Goal: Task Accomplishment & Management: Manage account settings

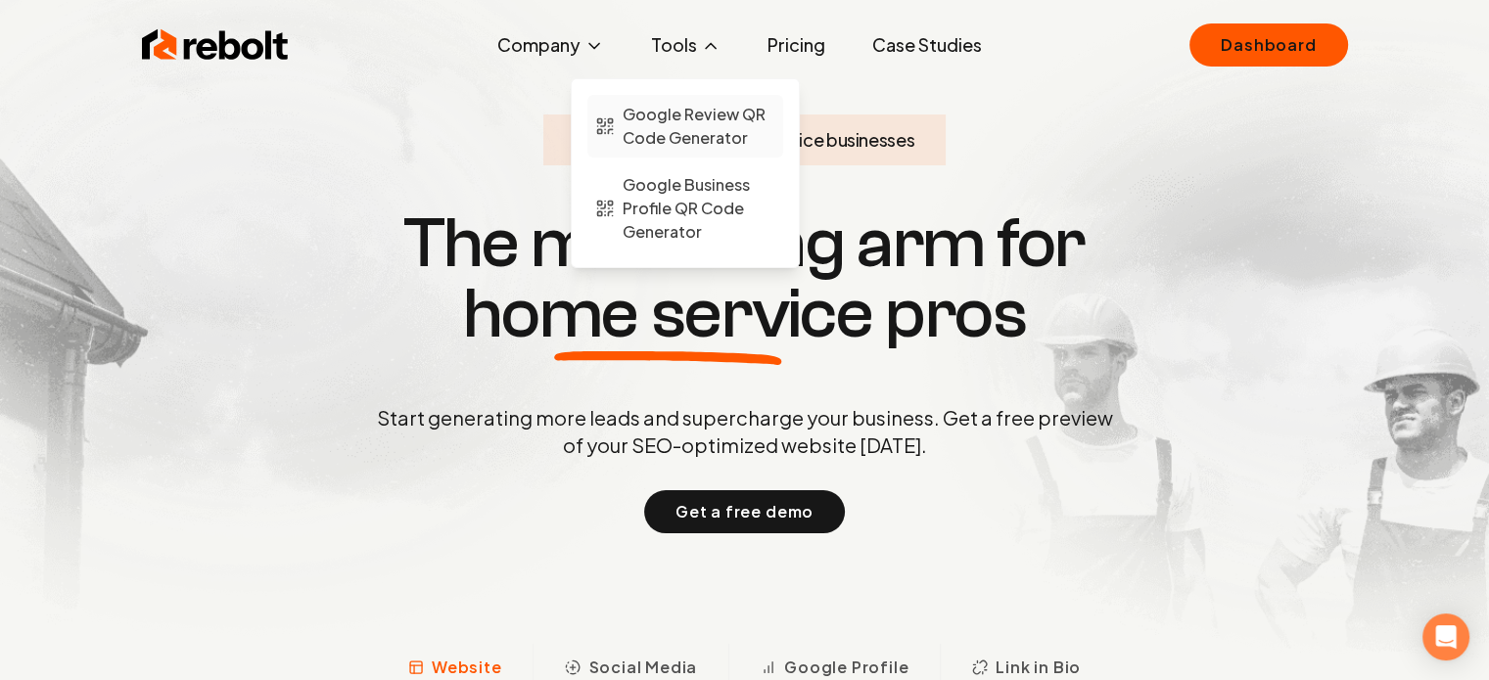
click at [724, 129] on span "Google Review QR Code Generator" at bounding box center [698, 126] width 153 height 47
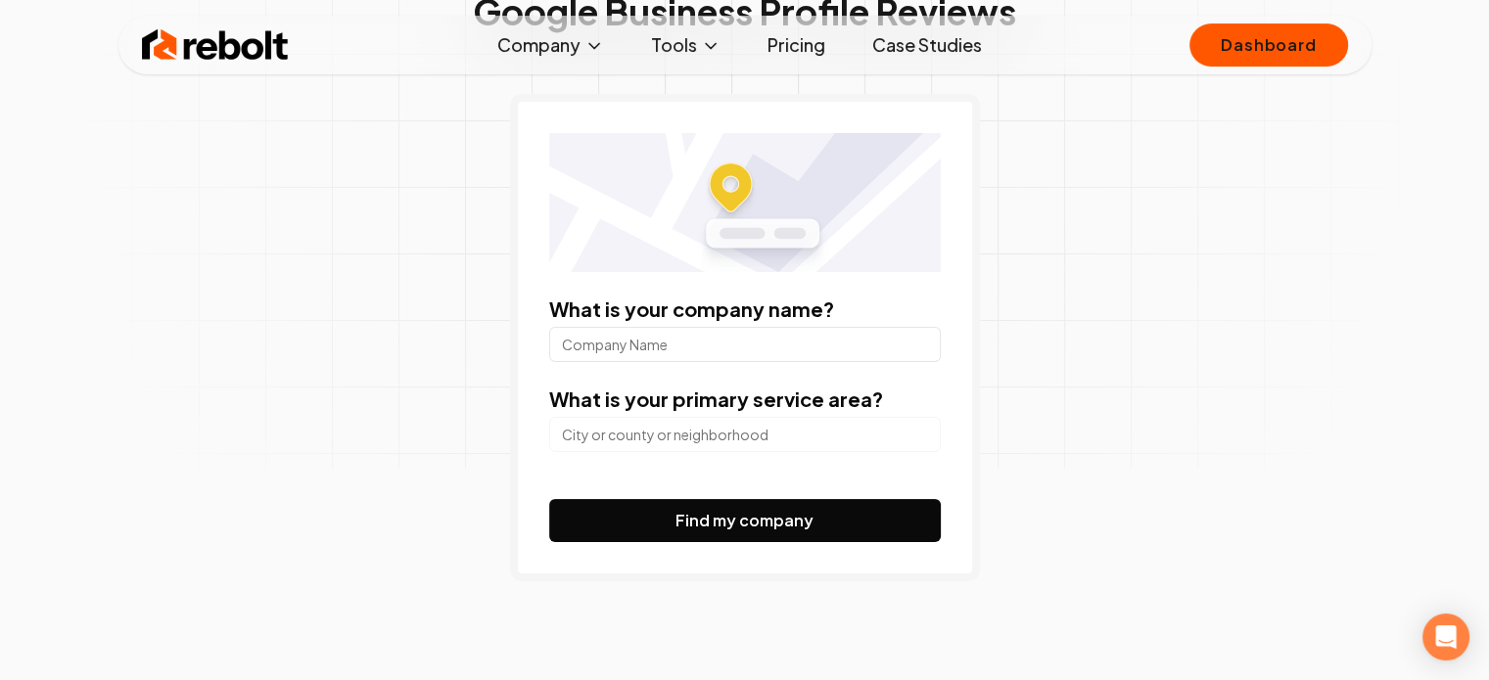
scroll to position [213, 0]
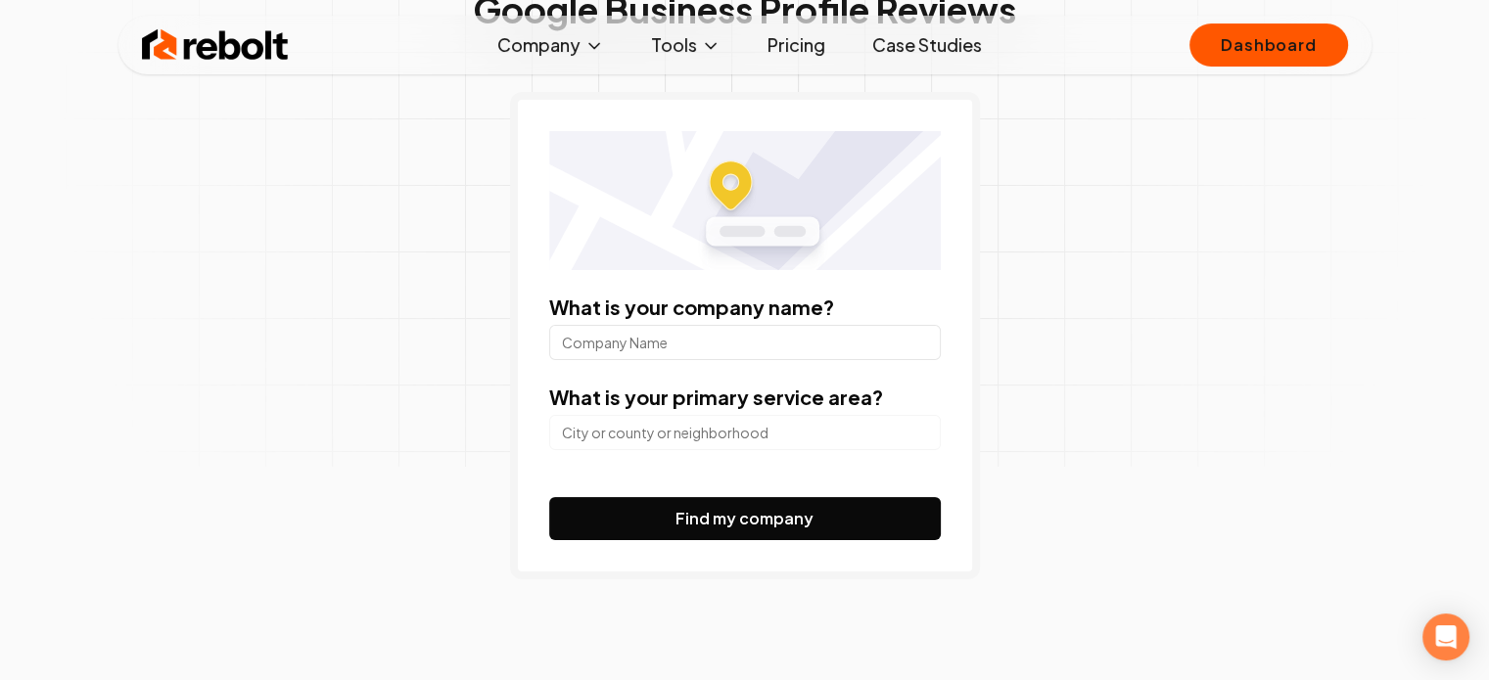
click at [712, 347] on input "What is your company name?" at bounding box center [744, 342] width 391 height 35
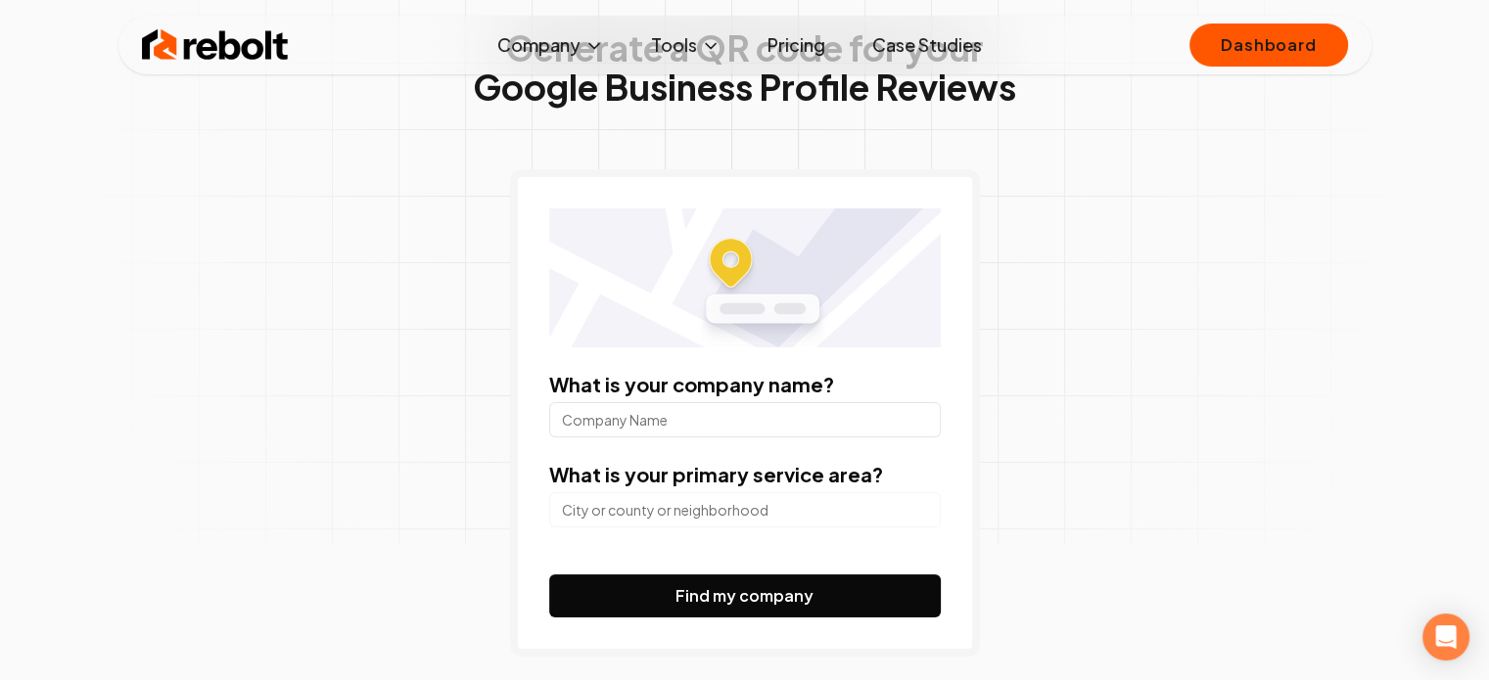
scroll to position [159, 0]
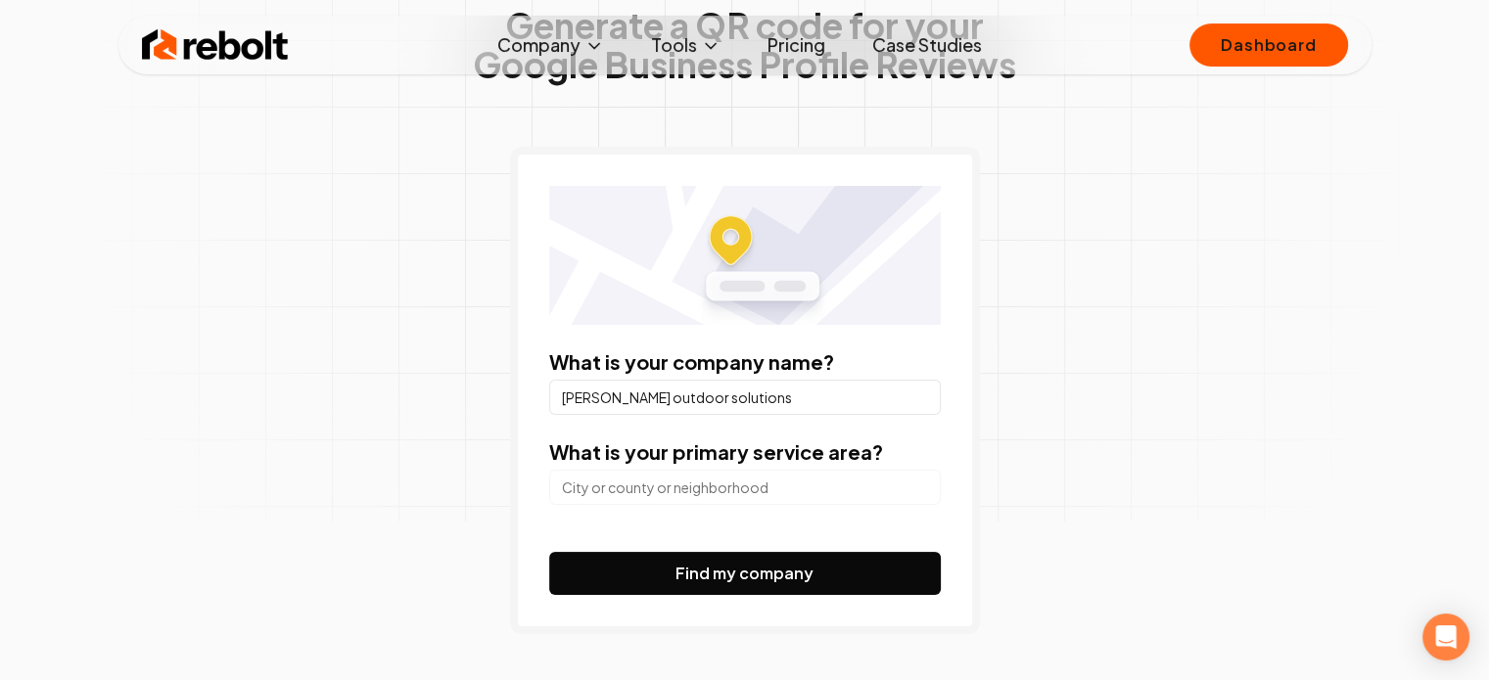
type input "[PERSON_NAME] outdoor solutions"
click at [687, 484] on input "search" at bounding box center [744, 487] width 391 height 35
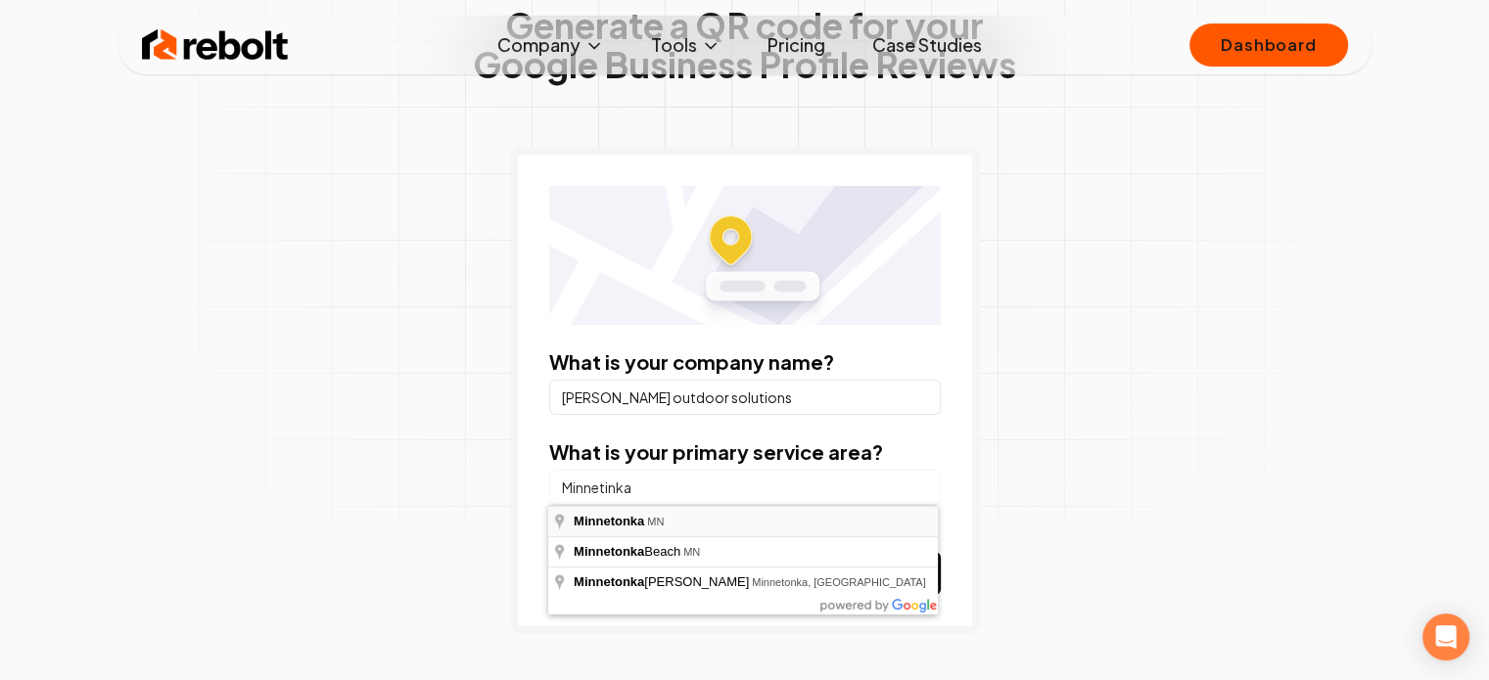
type input "Minnetonka, [GEOGRAPHIC_DATA]"
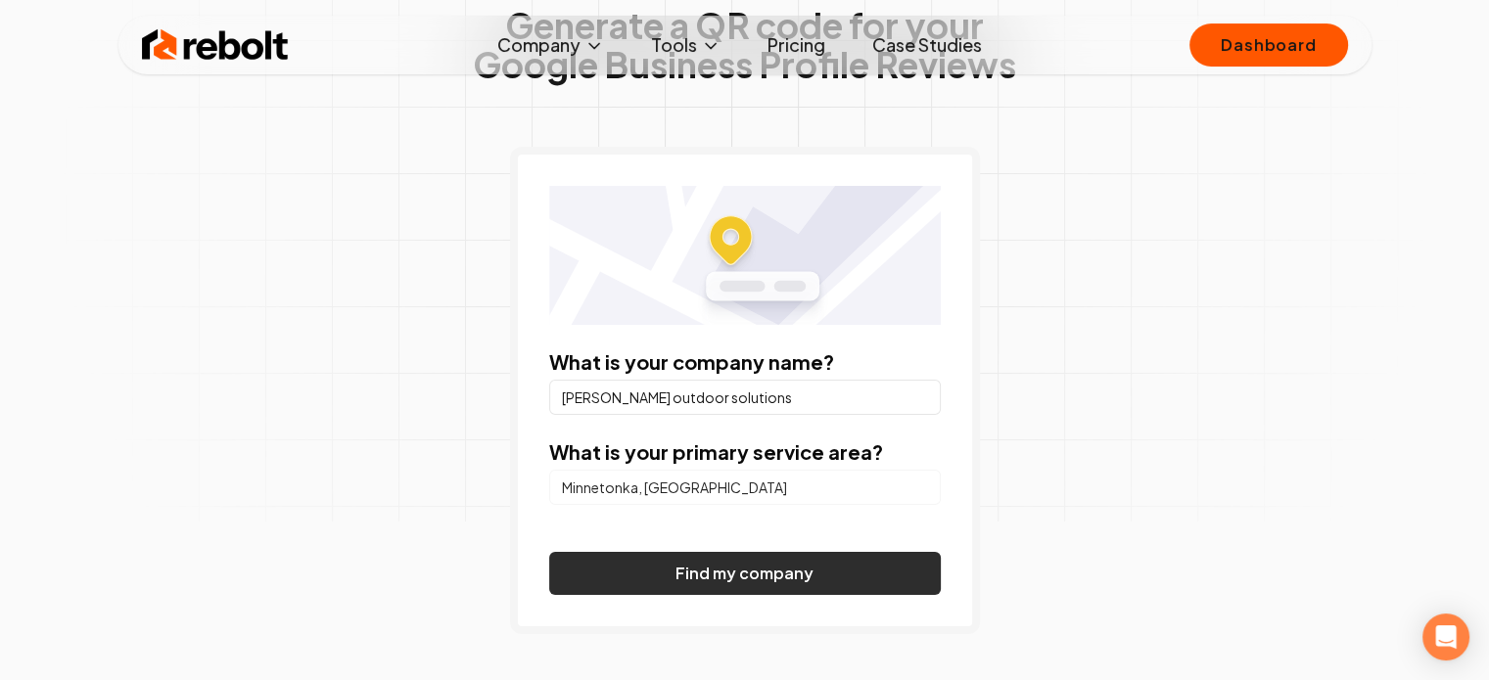
click at [665, 560] on button "Find my company" at bounding box center [744, 573] width 391 height 43
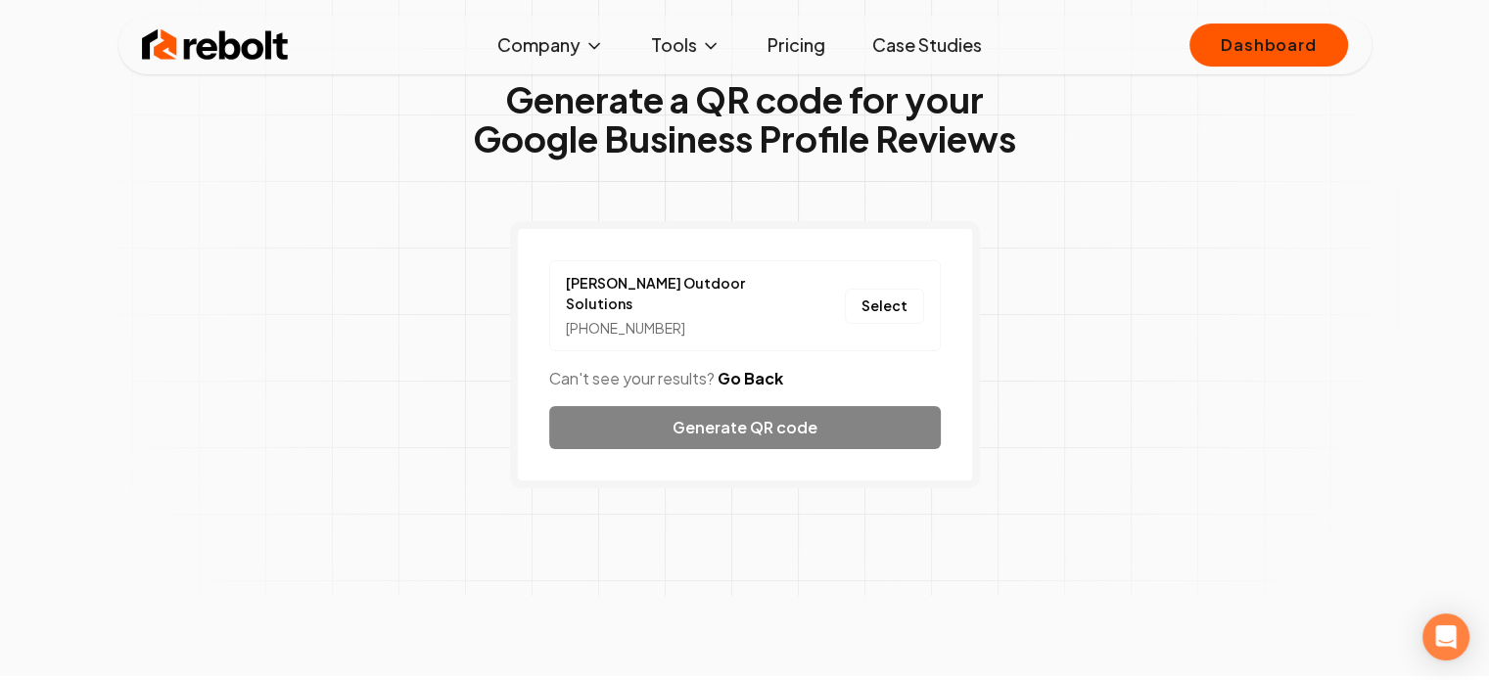
scroll to position [86, 0]
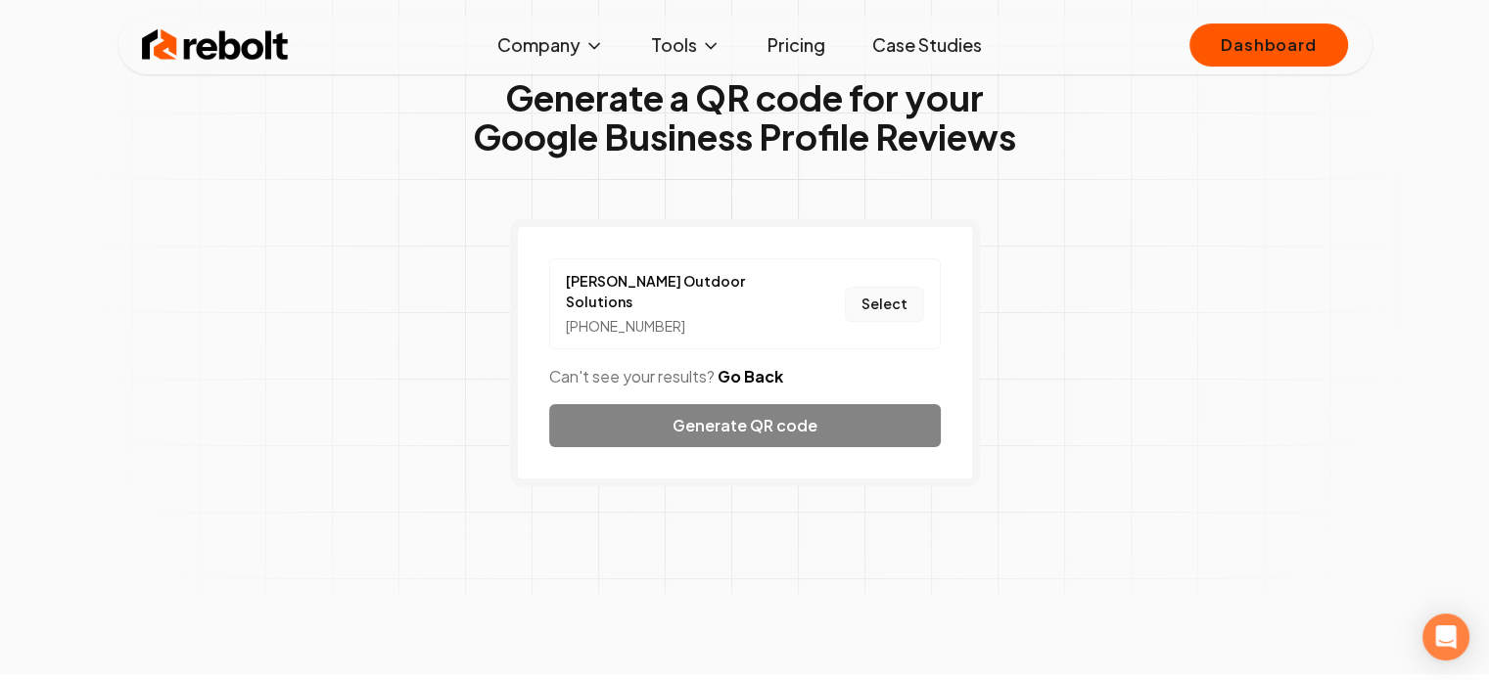
click at [880, 293] on button "Select" at bounding box center [884, 304] width 79 height 35
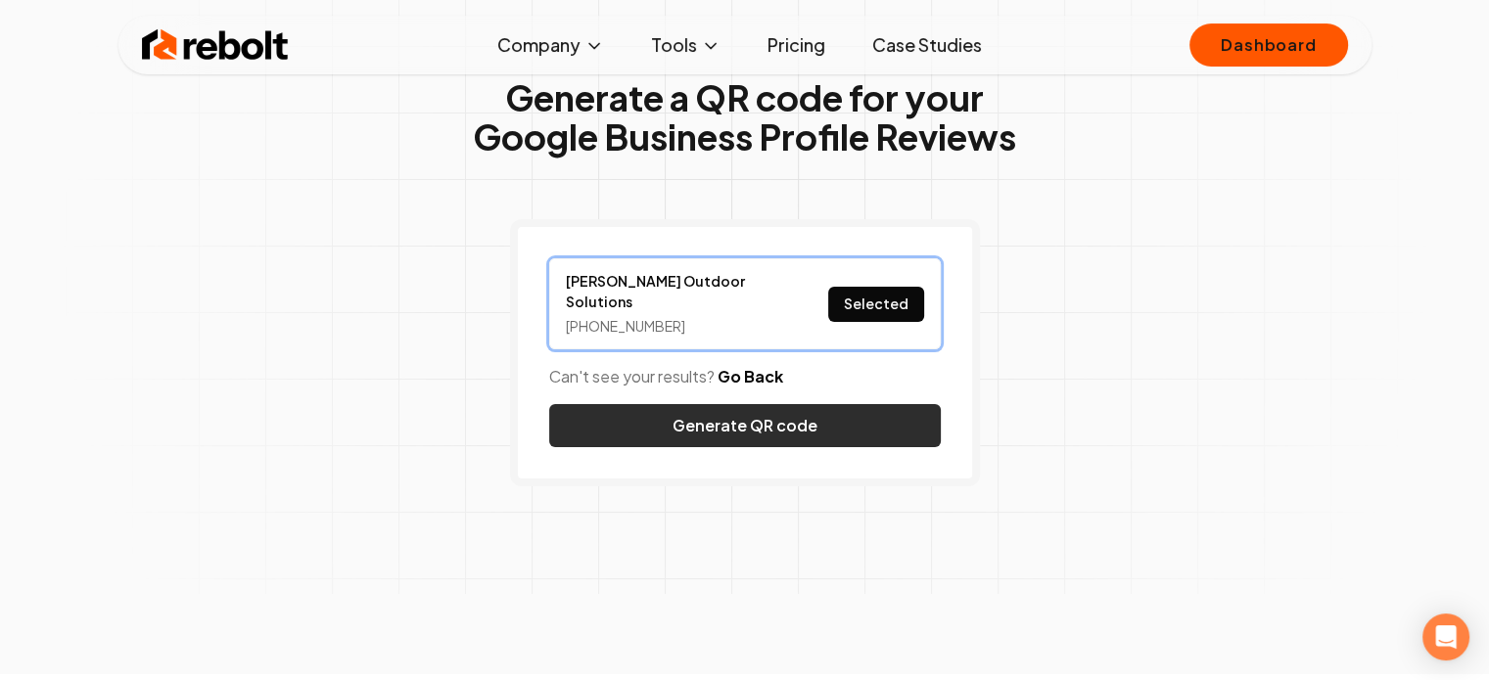
click at [791, 404] on button "Generate QR code" at bounding box center [744, 425] width 391 height 43
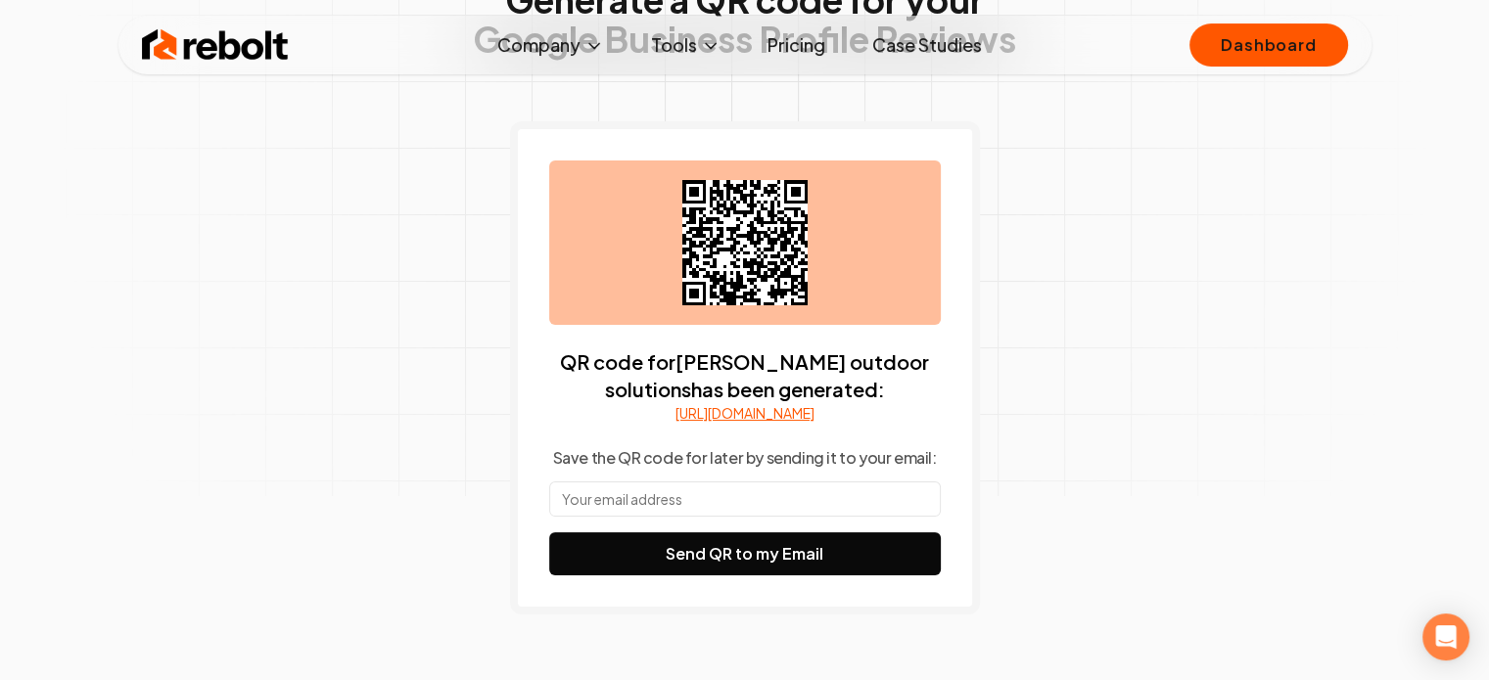
scroll to position [183, 0]
click at [667, 518] on input "text" at bounding box center [744, 499] width 391 height 35
type input "[EMAIL_ADDRESS][DOMAIN_NAME]"
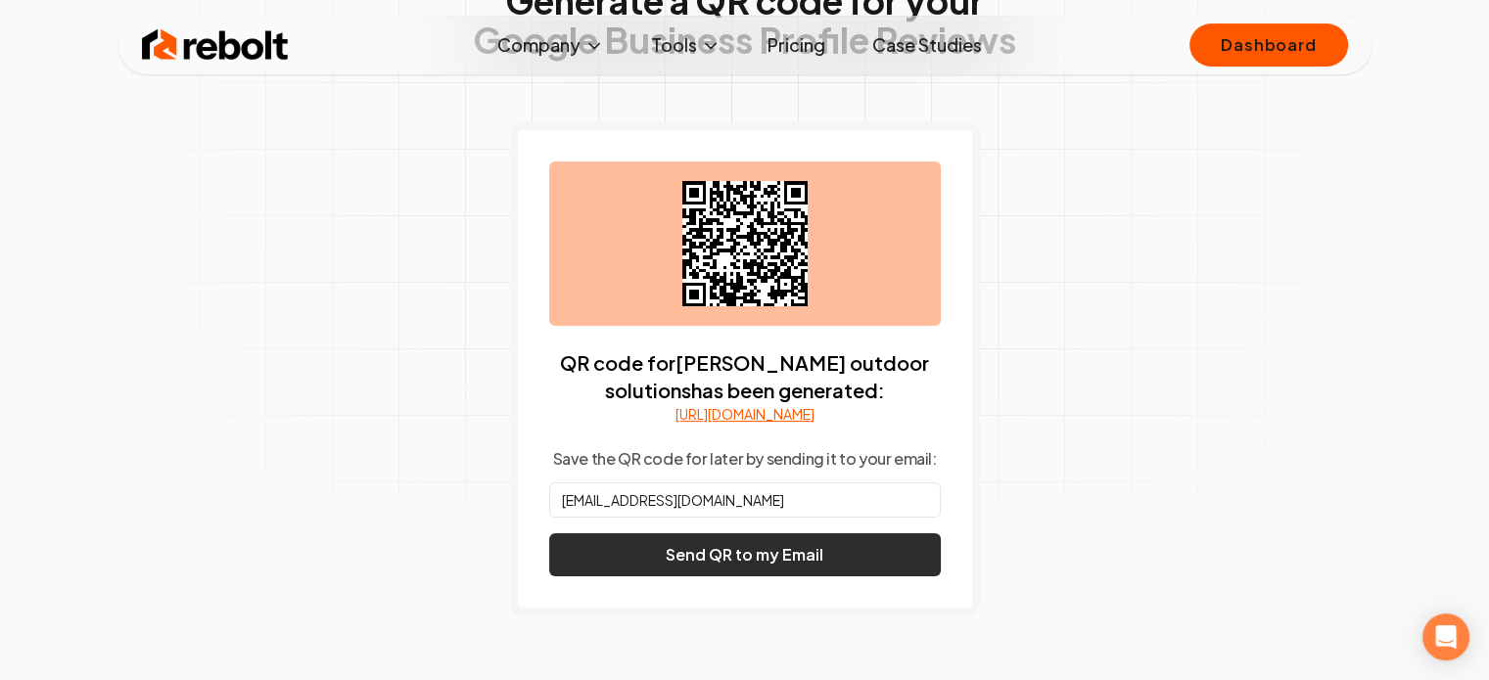
click at [754, 576] on button "Send QR to my Email" at bounding box center [744, 554] width 391 height 43
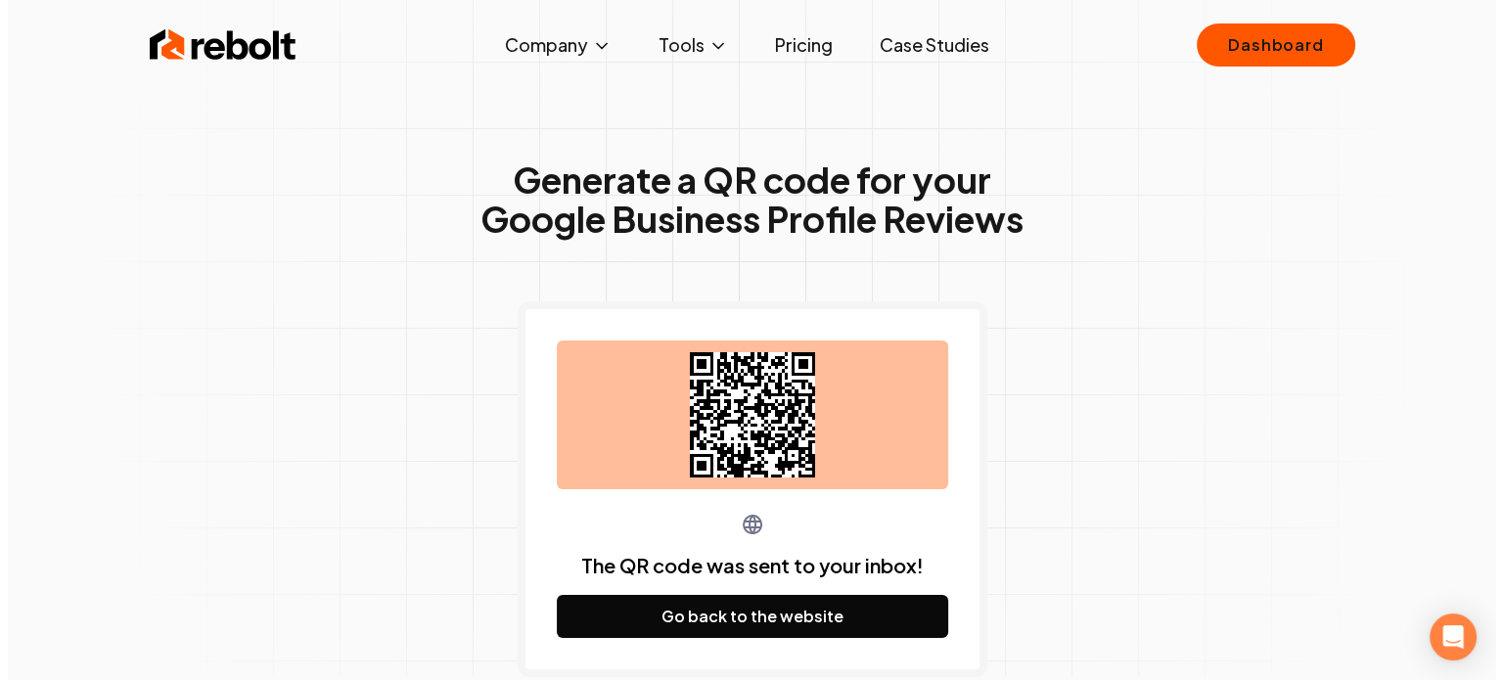
scroll to position [0, 0]
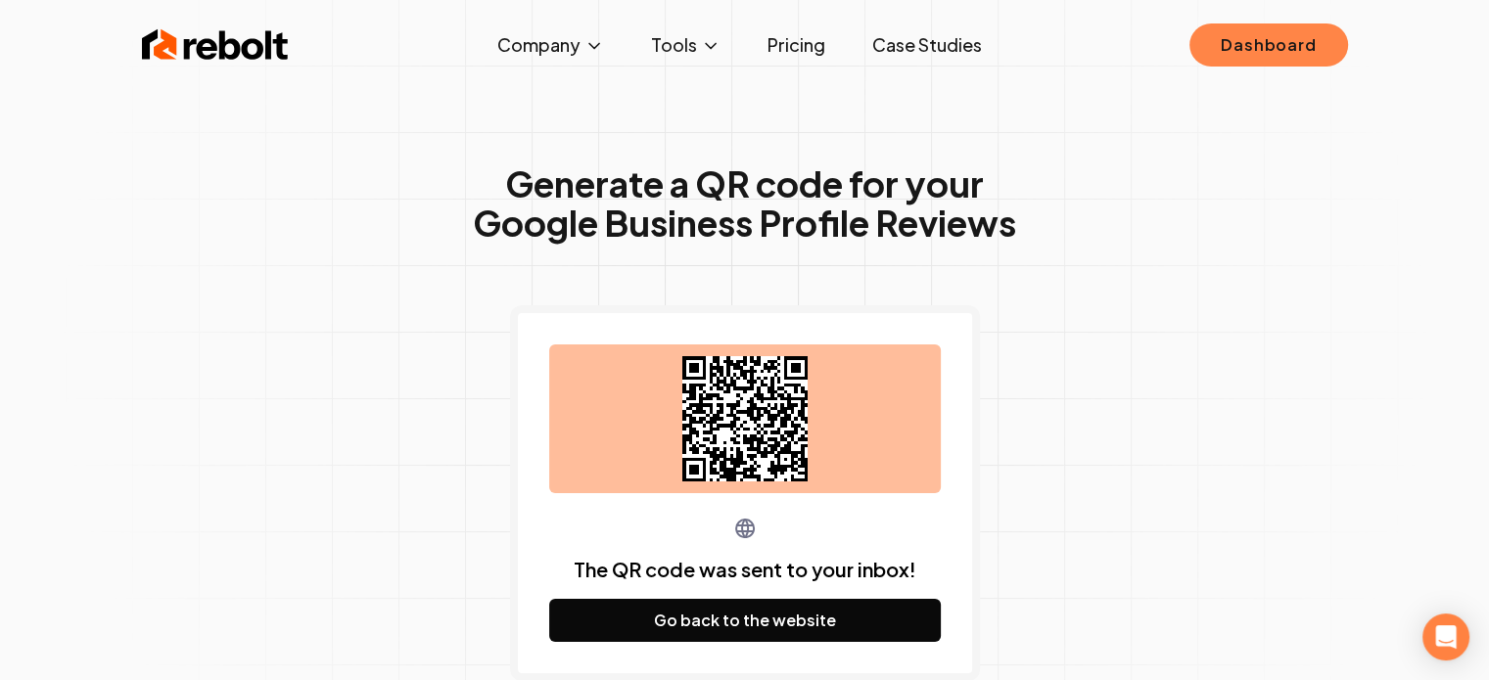
click at [1258, 43] on link "Dashboard" at bounding box center [1268, 44] width 158 height 43
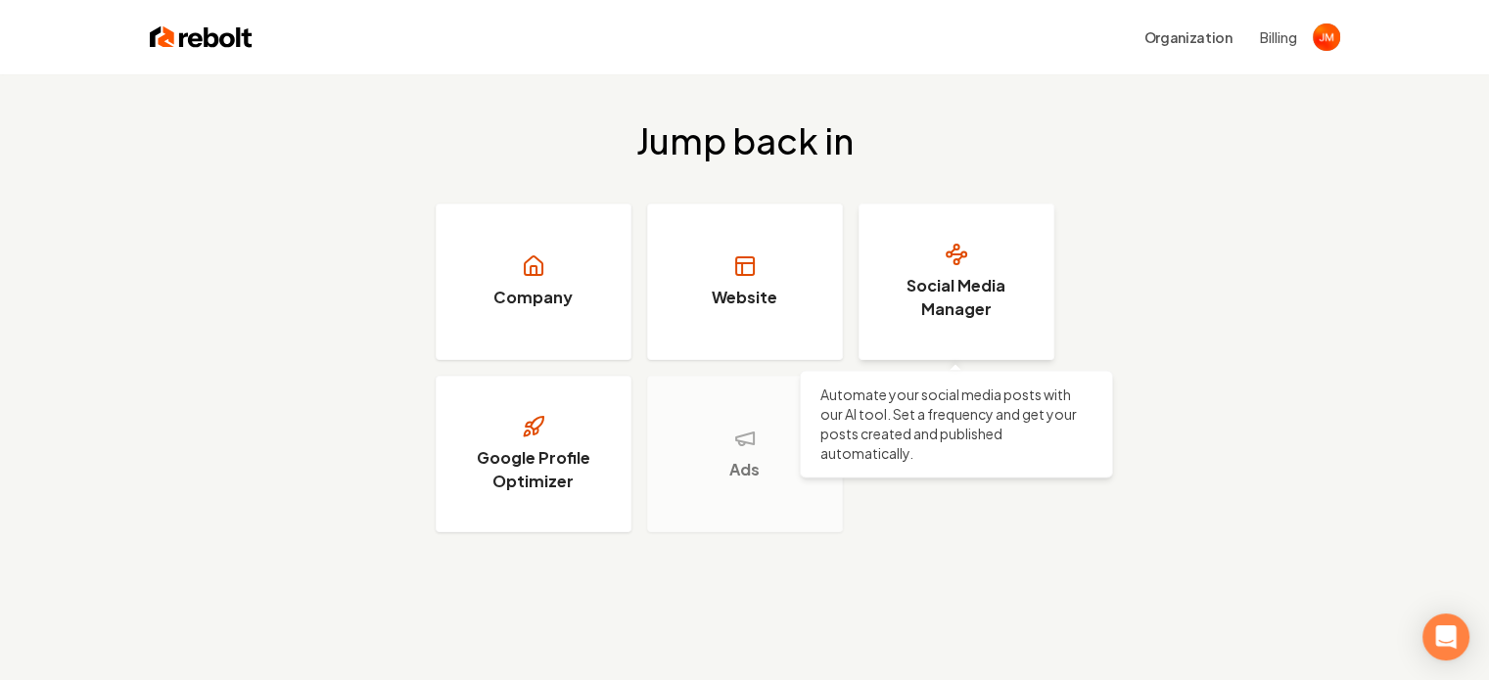
click at [999, 275] on h3 "Social Media Manager" at bounding box center [956, 297] width 147 height 47
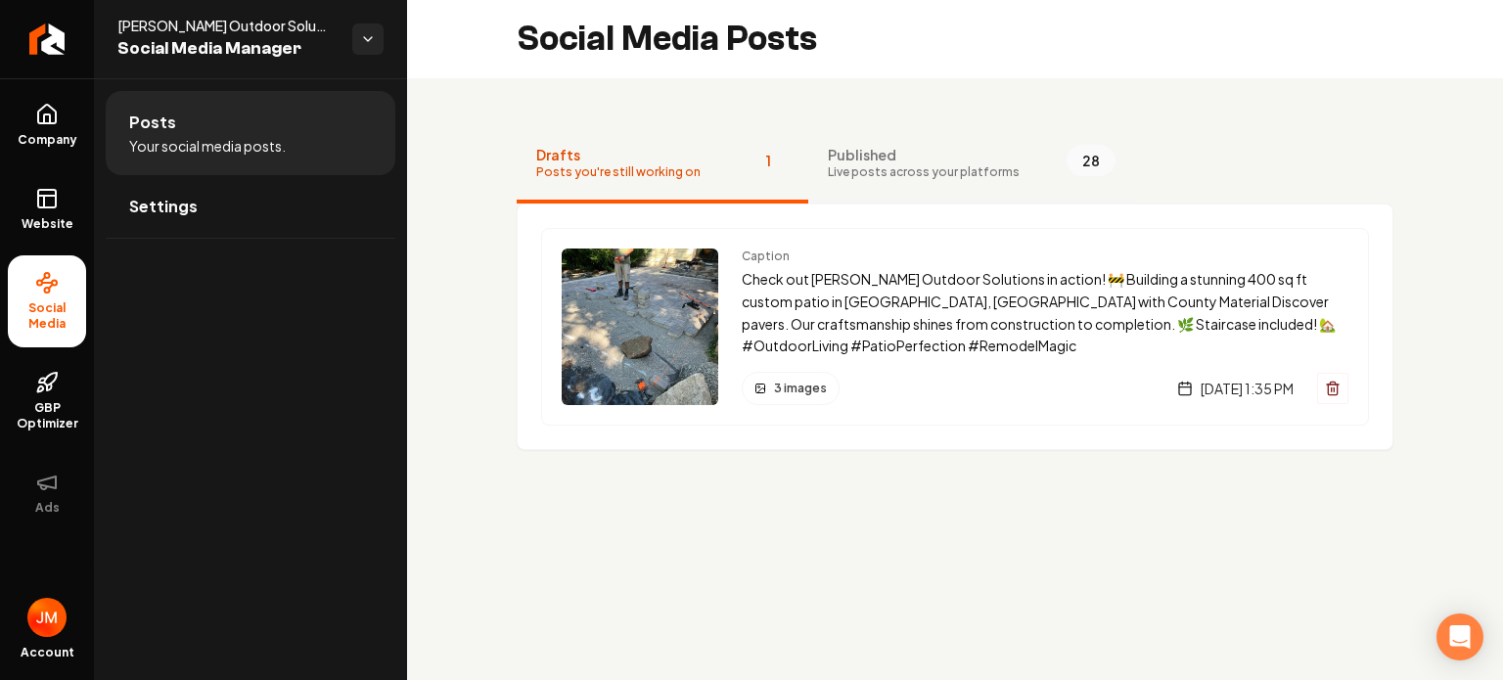
click at [876, 178] on span "Live posts across your platforms" at bounding box center [924, 172] width 192 height 16
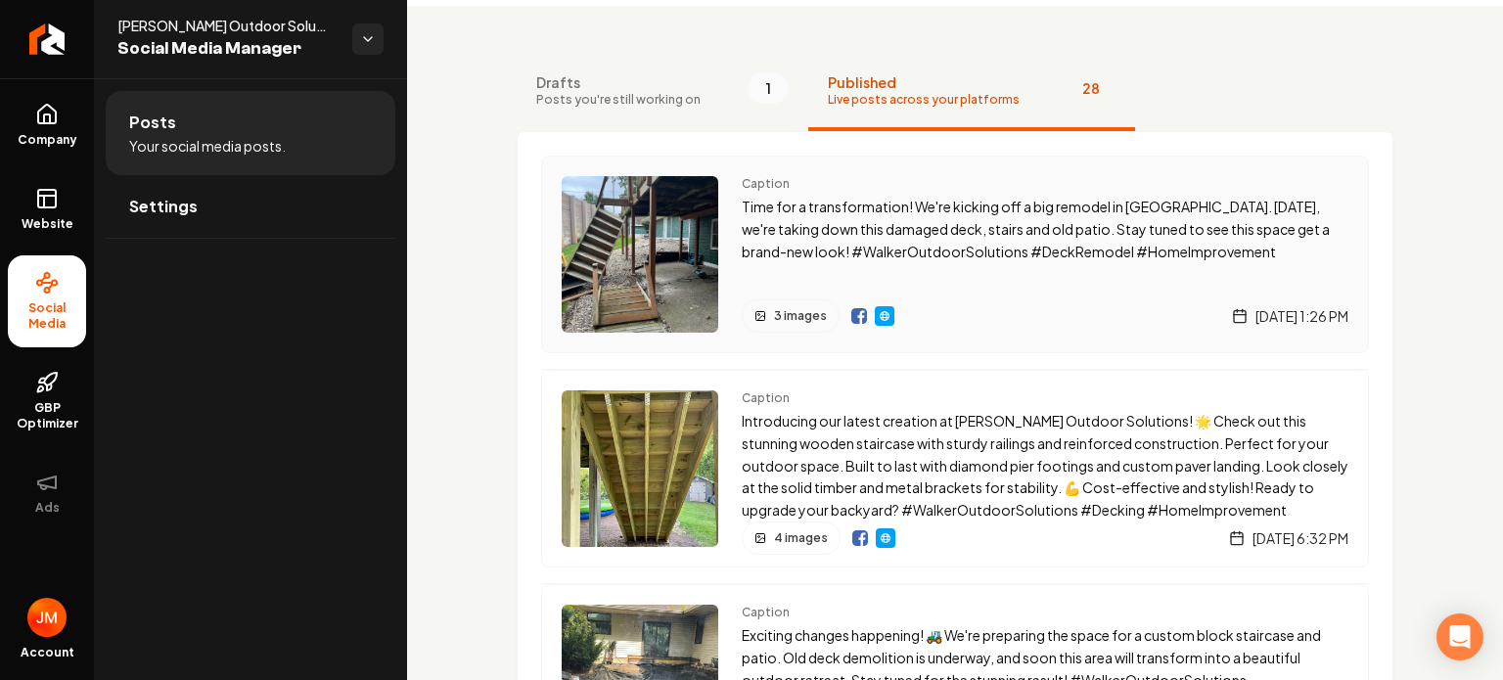
scroll to position [73, 0]
click at [52, 218] on span "Website" at bounding box center [48, 224] width 68 height 16
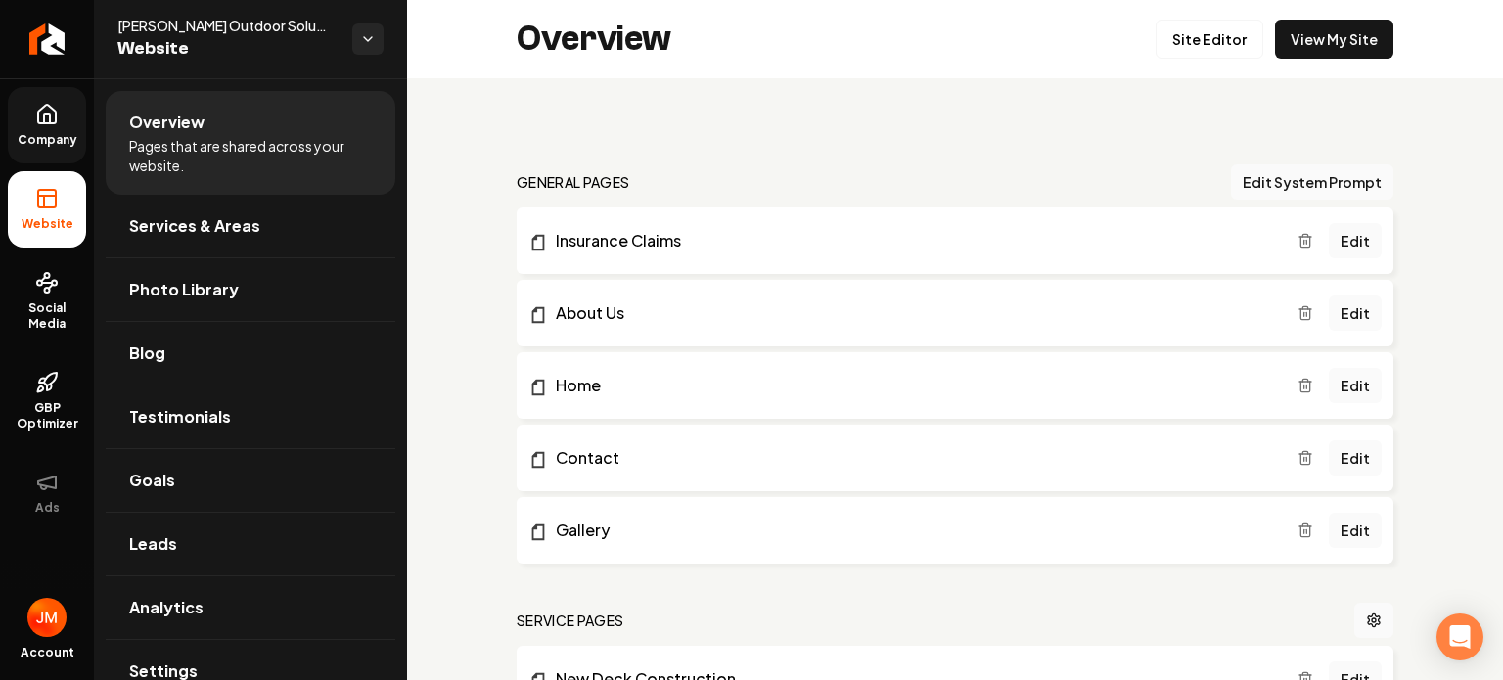
click at [51, 143] on span "Company" at bounding box center [47, 140] width 75 height 16
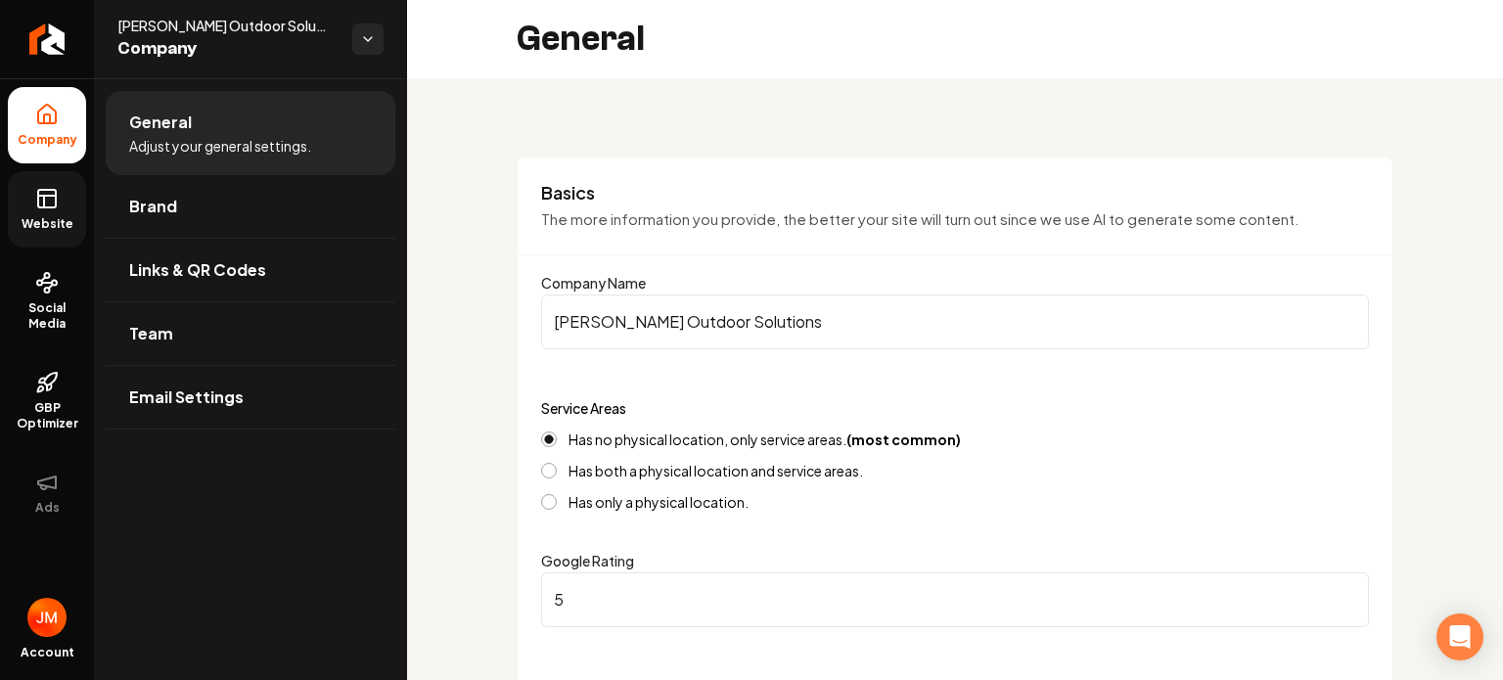
click at [48, 201] on icon at bounding box center [46, 198] width 23 height 23
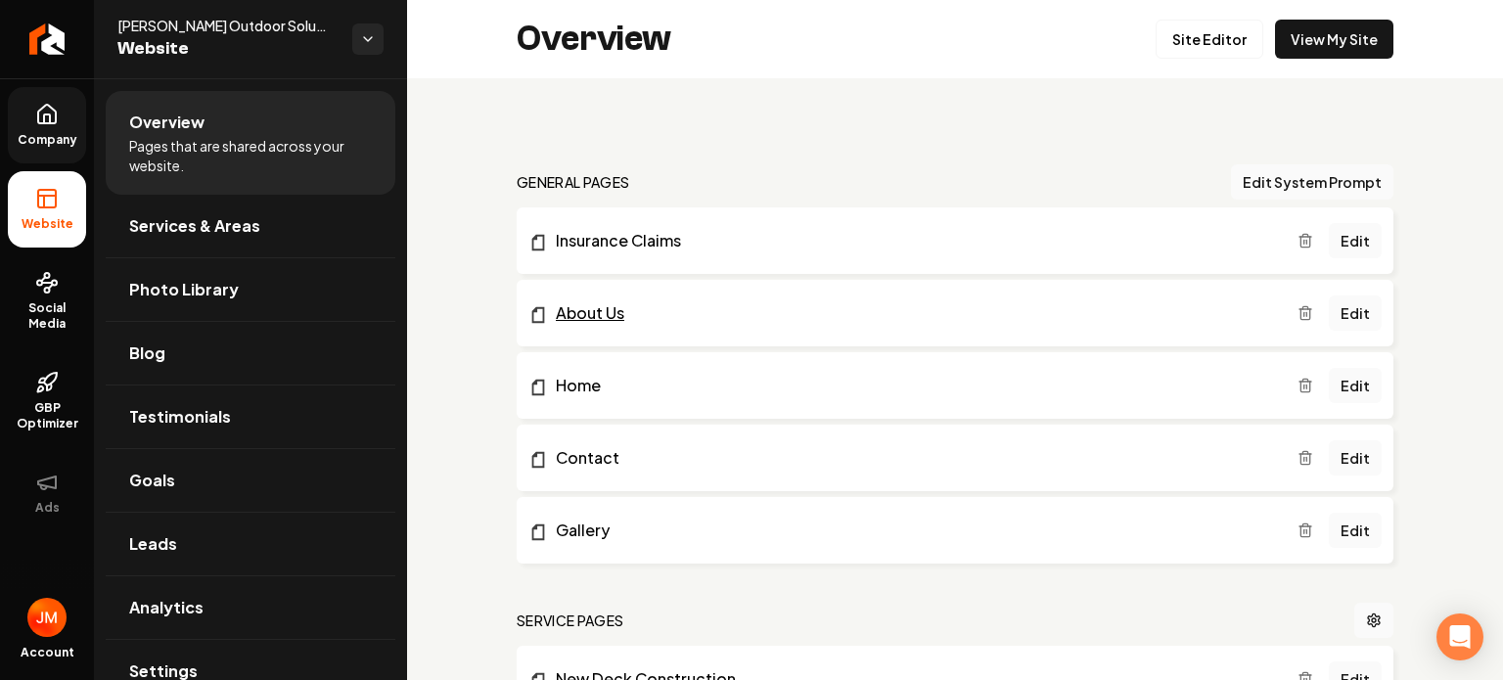
click at [593, 313] on link "About Us" at bounding box center [912, 312] width 769 height 23
click at [1208, 50] on link "Site Editor" at bounding box center [1210, 39] width 108 height 39
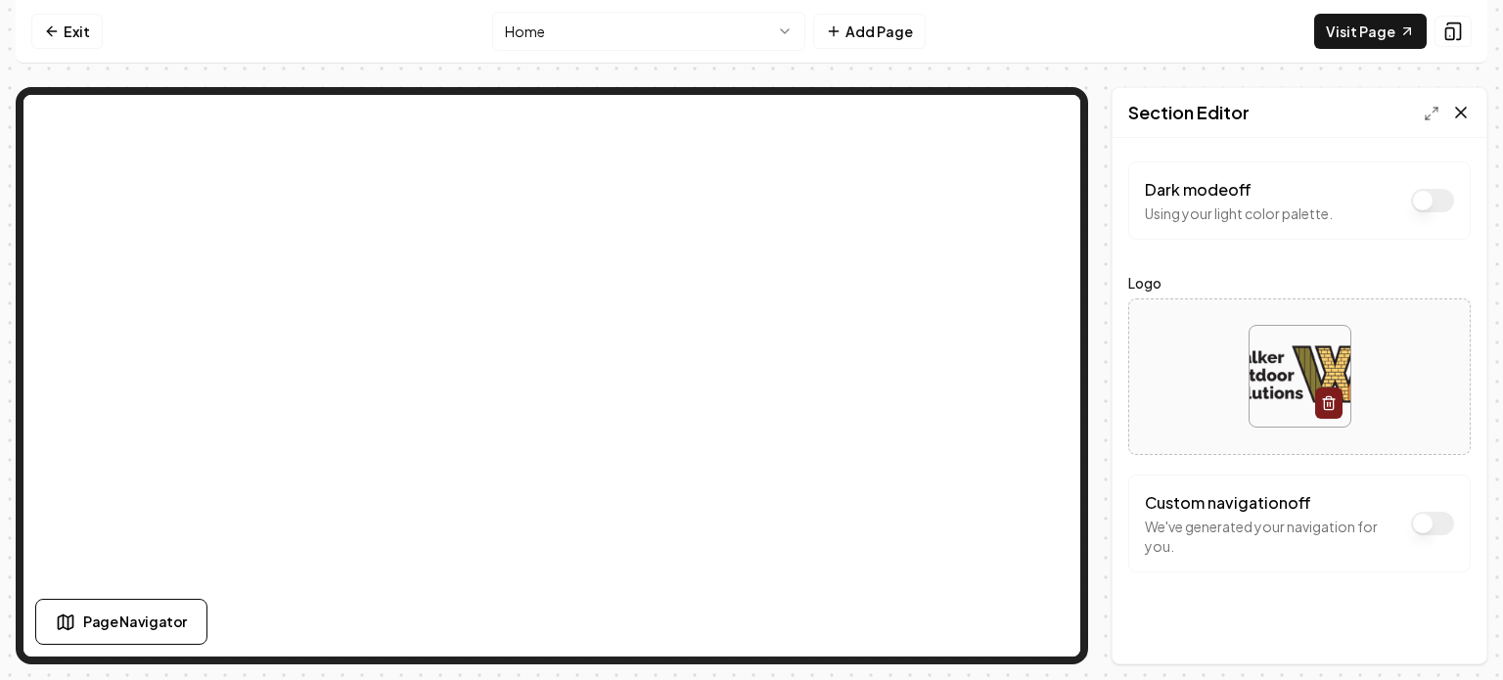
click at [1457, 110] on icon at bounding box center [1461, 113] width 20 height 20
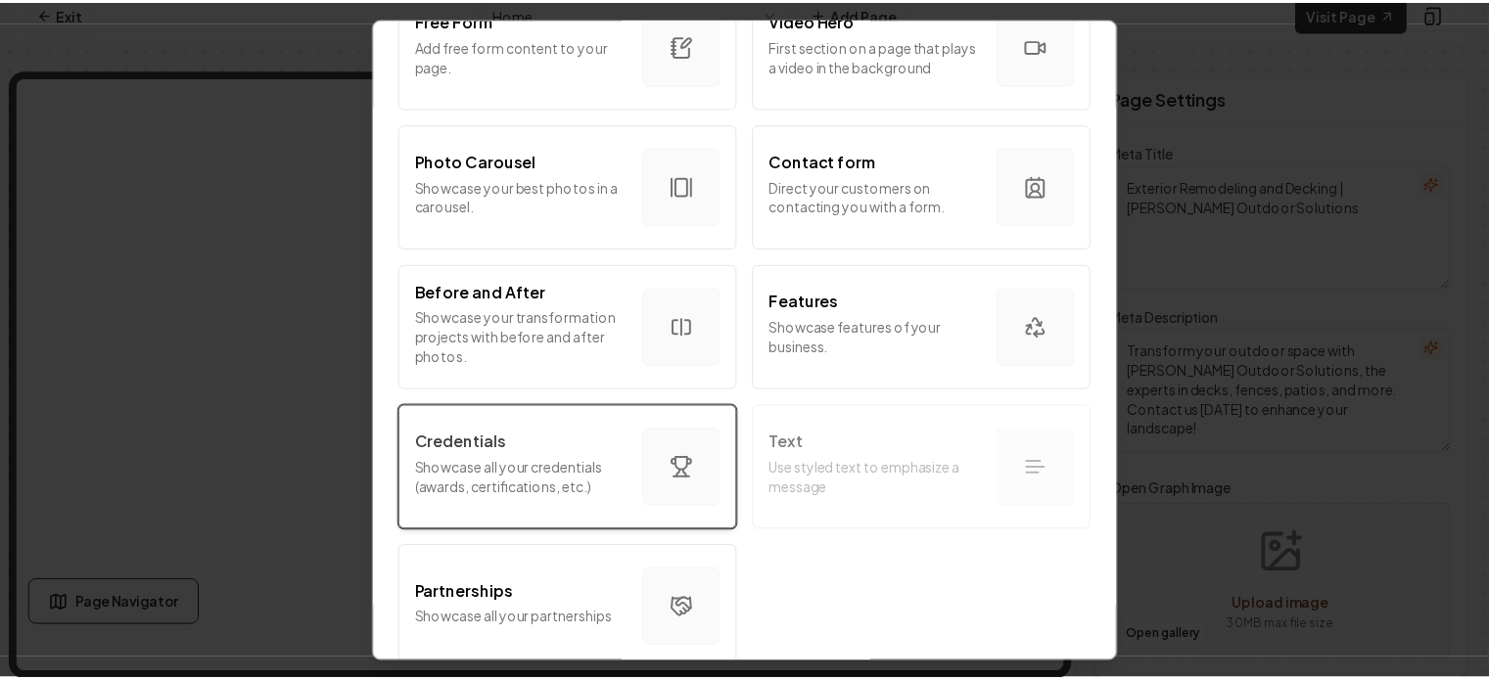
scroll to position [1167, 0]
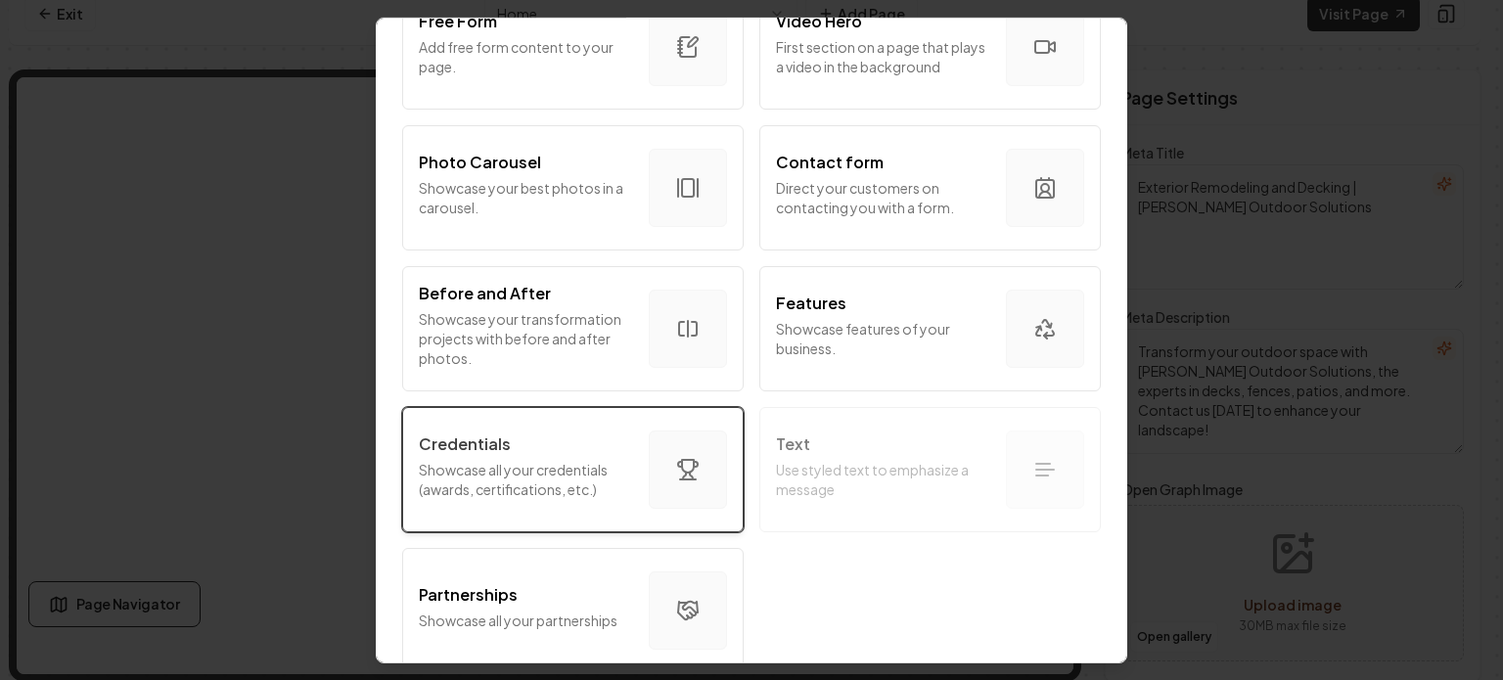
click at [615, 497] on div "Credentials Showcase all your credentials (awards, certifications, etc.)" at bounding box center [526, 469] width 214 height 74
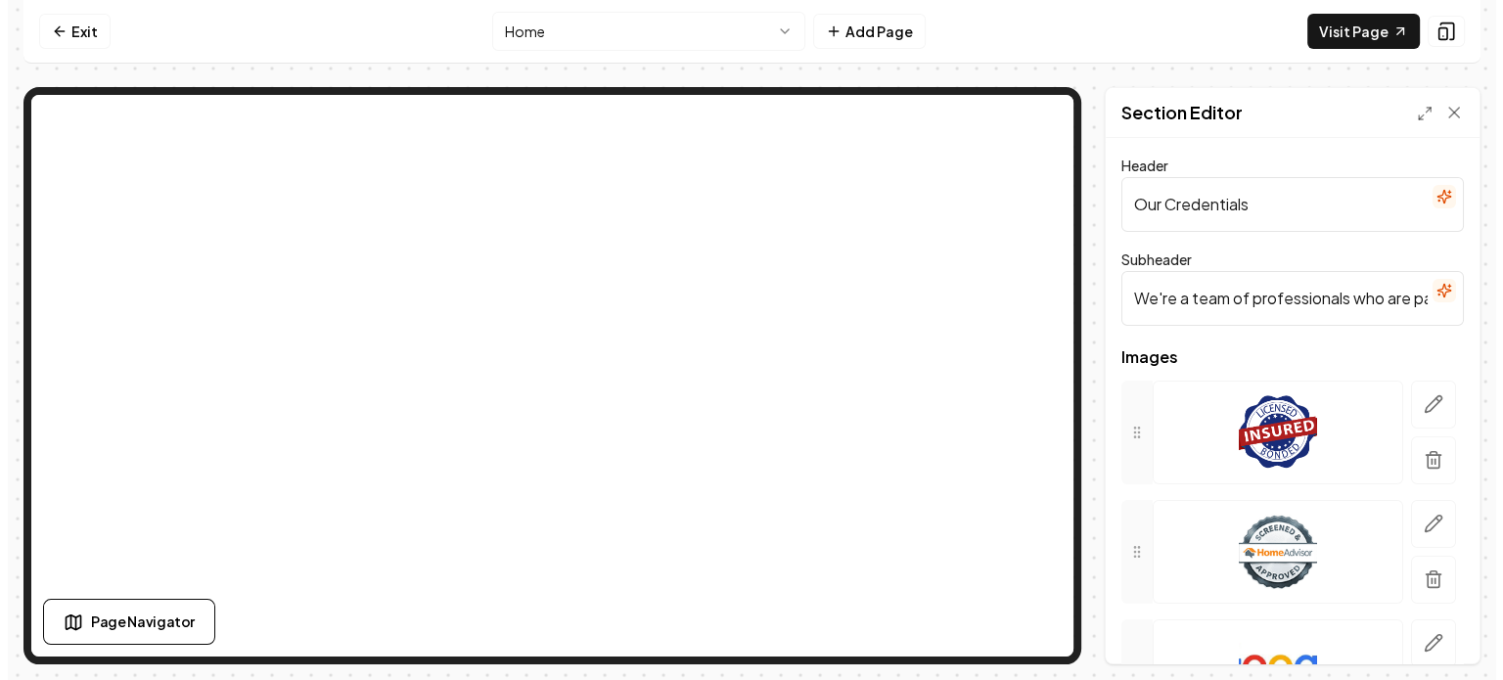
scroll to position [0, 0]
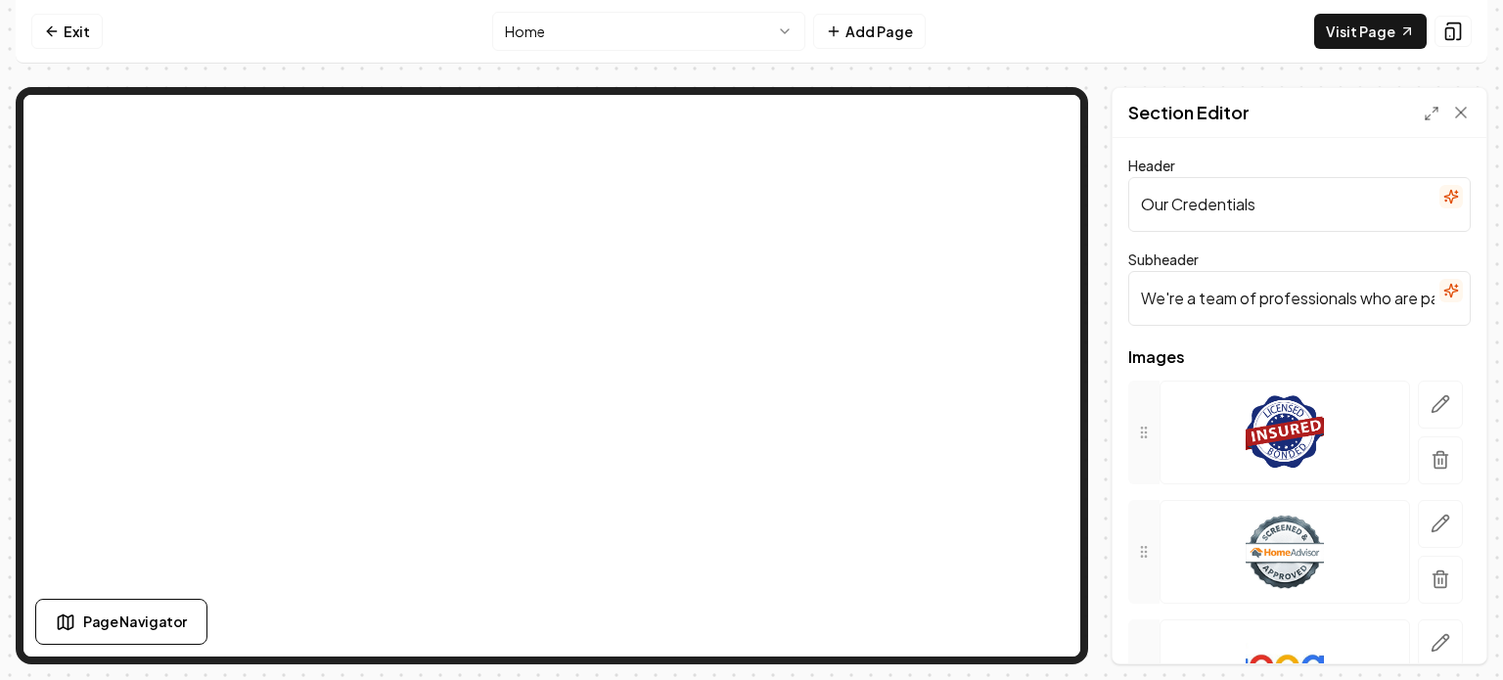
click at [1286, 204] on input "Our Credentials" at bounding box center [1299, 204] width 343 height 55
drag, startPoint x: 1278, startPoint y: 204, endPoint x: 1114, endPoint y: 195, distance: 164.7
click at [1114, 195] on div "Header Our Credentials Subheader We're a team of professionals who are passiona…" at bounding box center [1300, 401] width 374 height 526
type input "Fully Licensed and Insured!"
click at [1276, 303] on input "We're a team of professionals who are passionate about what we do." at bounding box center [1299, 298] width 343 height 55
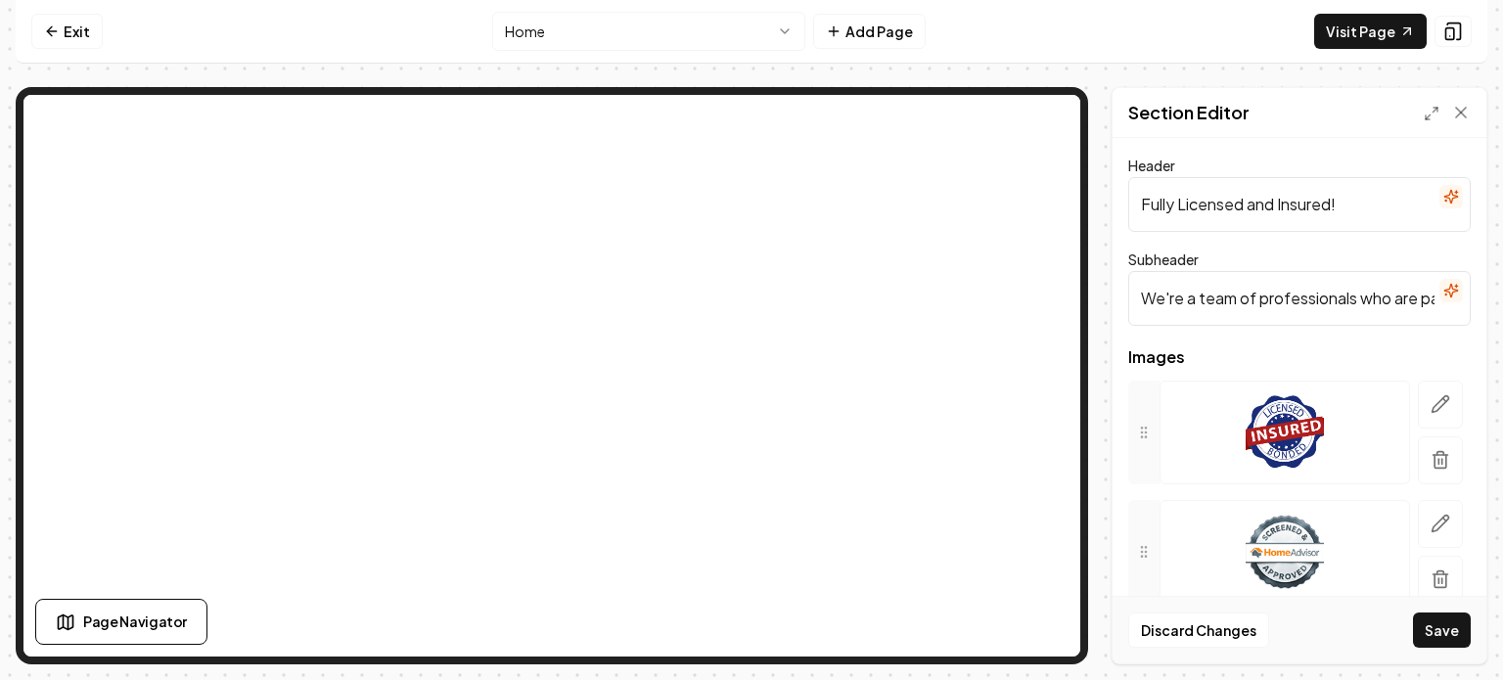
scroll to position [0, 223]
drag, startPoint x: 1139, startPoint y: 298, endPoint x: 1502, endPoint y: 283, distance: 363.4
click at [1488, 283] on div "Computer Required This feature is only available on a computer. Please switch t…" at bounding box center [751, 340] width 1503 height 680
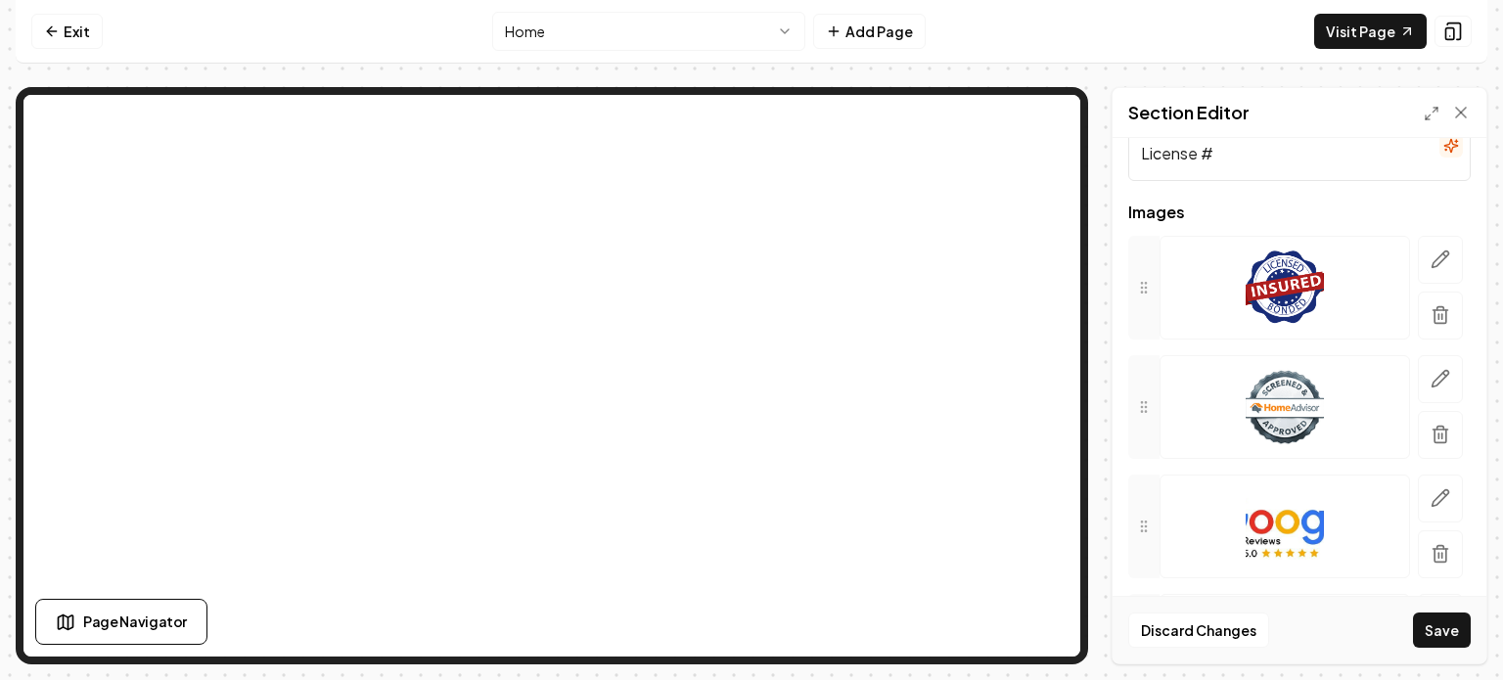
scroll to position [149, 0]
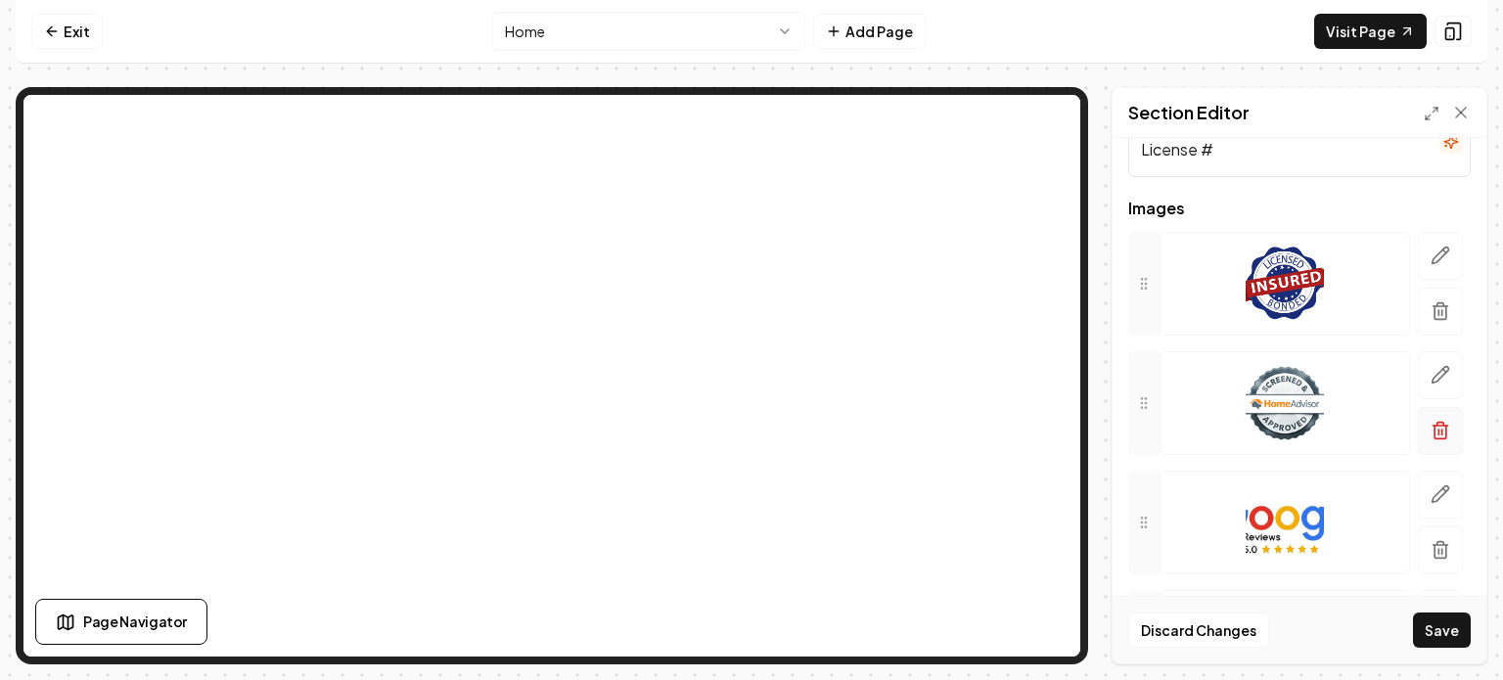
click at [1439, 430] on line "button" at bounding box center [1439, 432] width 0 height 5
click at [1443, 430] on line "button" at bounding box center [1443, 432] width 0 height 5
click at [1434, 545] on icon "button" at bounding box center [1441, 545] width 15 height 0
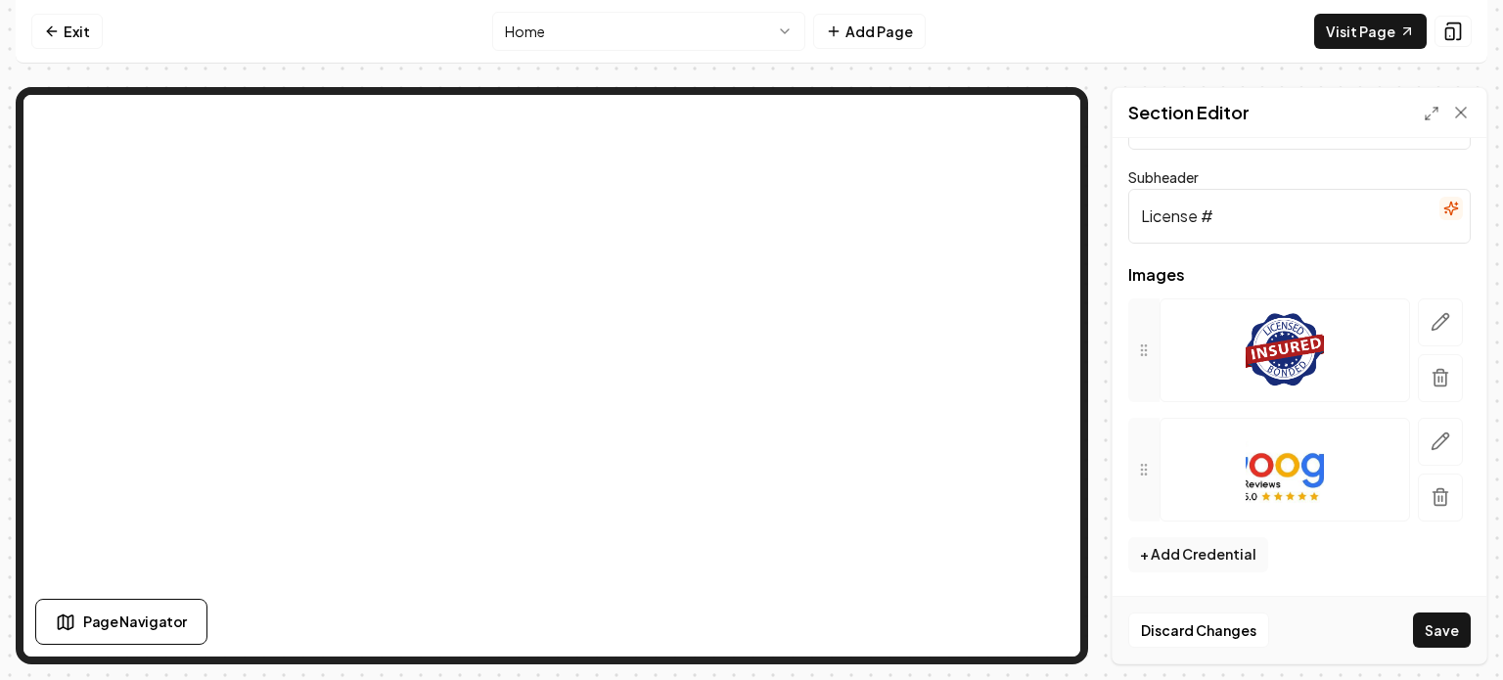
scroll to position [80, 0]
click at [1248, 222] on input "License #" at bounding box center [1299, 218] width 343 height 55
type input "License #BC809320"
click at [1435, 632] on button "Save" at bounding box center [1442, 630] width 58 height 35
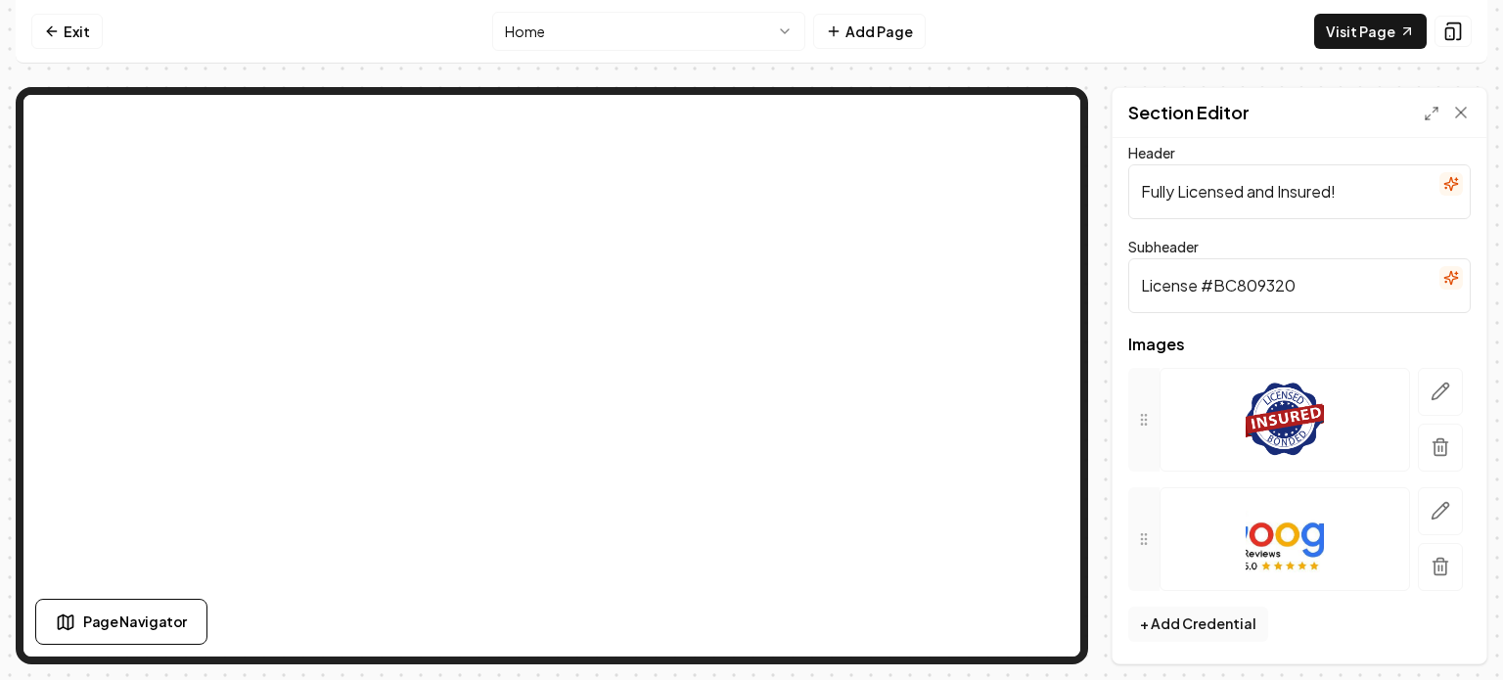
scroll to position [0, 0]
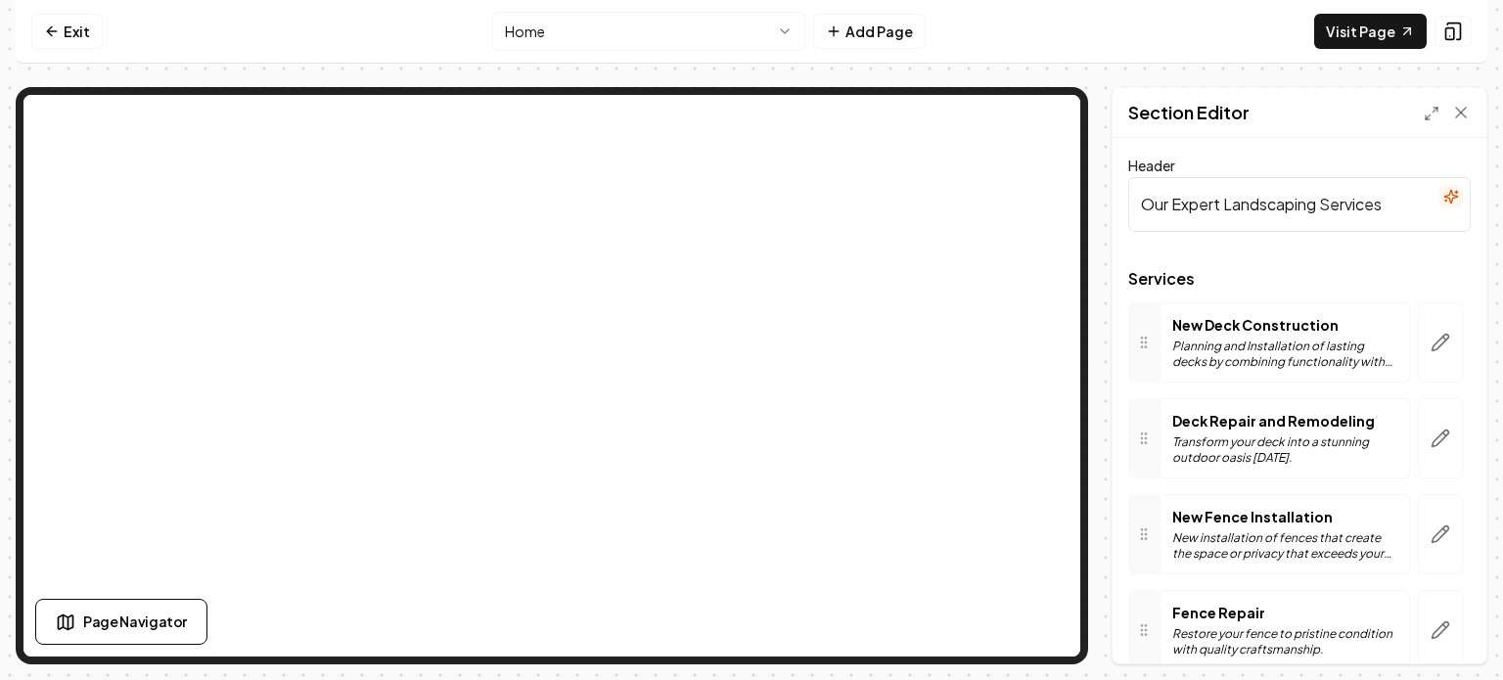
click at [1289, 202] on input "Our Expert Landscaping Services" at bounding box center [1299, 204] width 343 height 55
drag, startPoint x: 1318, startPoint y: 207, endPoint x: 1224, endPoint y: 204, distance: 94.0
click at [1224, 204] on input "Our Expert Landscaping Services" at bounding box center [1299, 204] width 343 height 55
type input "Our Expert Outdoor Services"
click at [1442, 627] on button "Save" at bounding box center [1442, 630] width 58 height 35
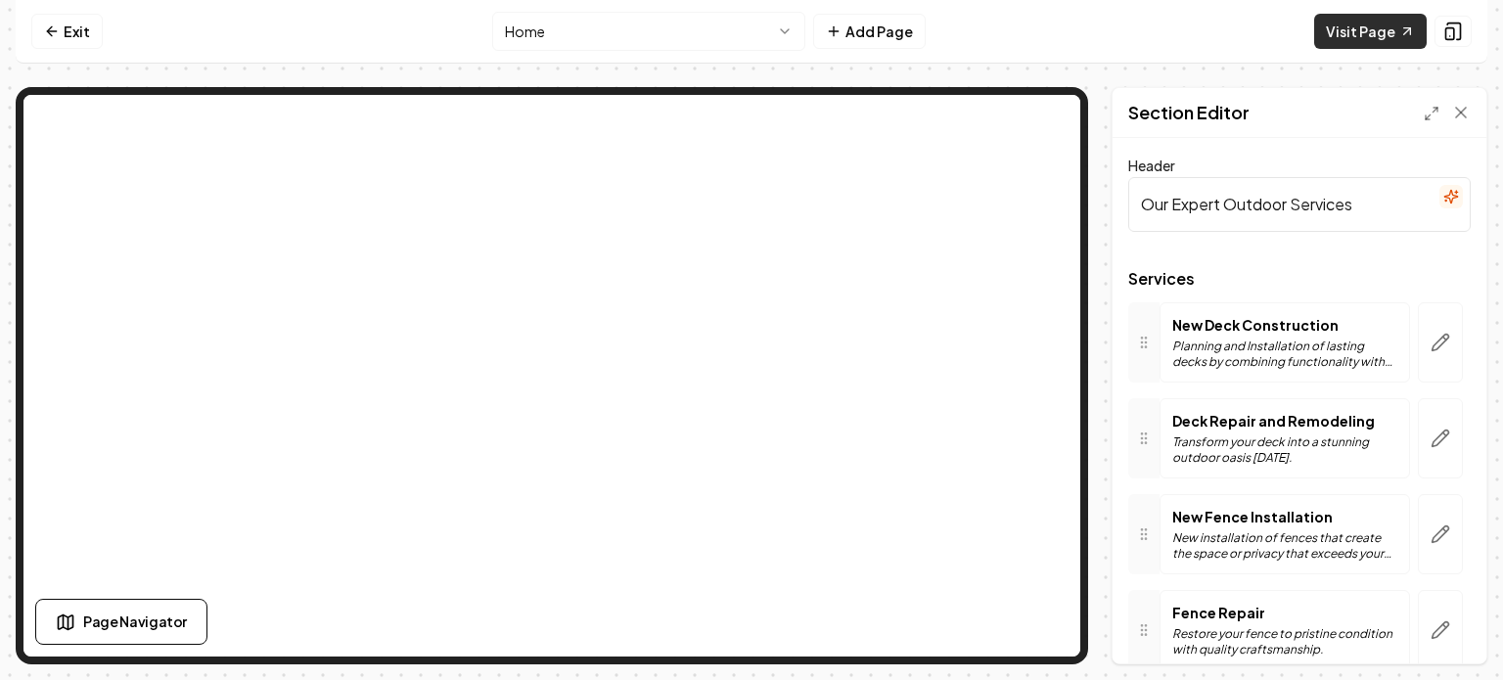
click at [1374, 35] on link "Visit Page" at bounding box center [1370, 31] width 113 height 35
click at [76, 32] on link "Exit" at bounding box center [66, 31] width 71 height 35
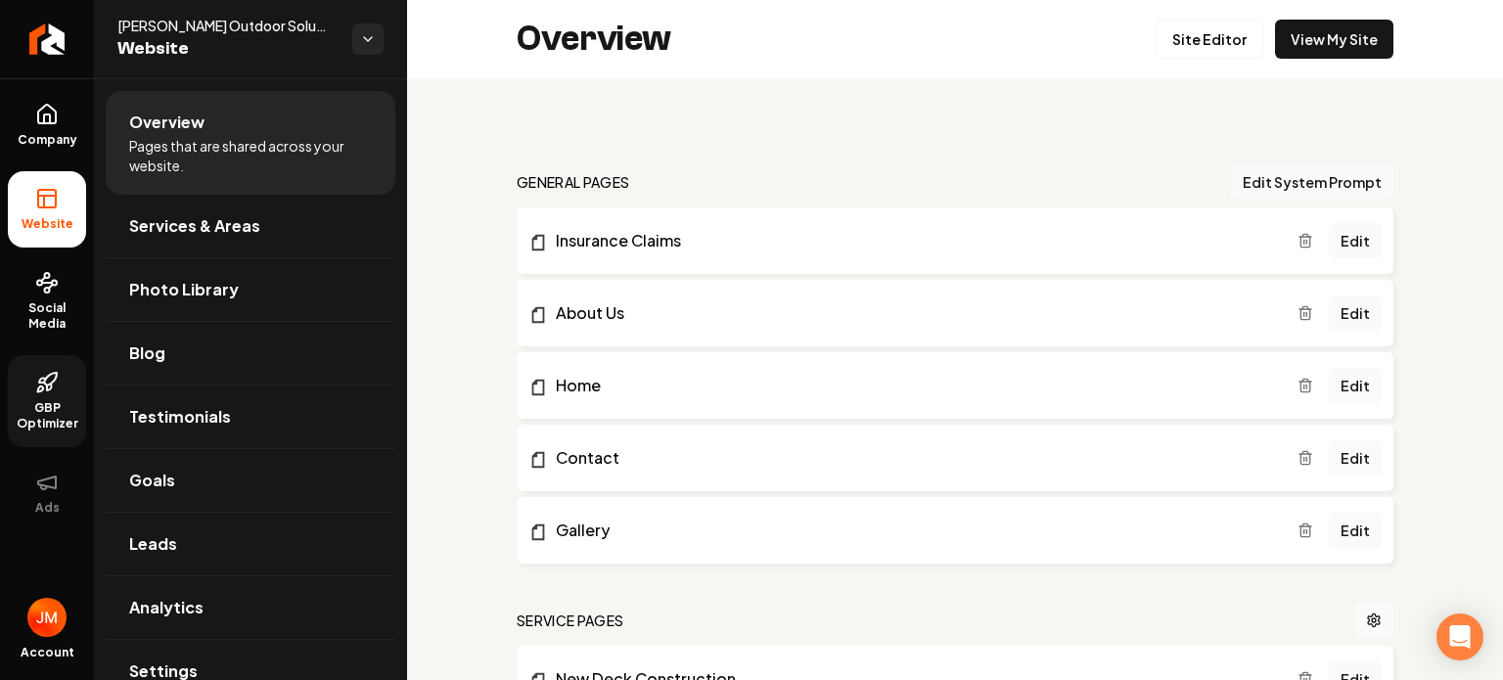
click at [35, 406] on span "GBP Optimizer" at bounding box center [47, 415] width 78 height 31
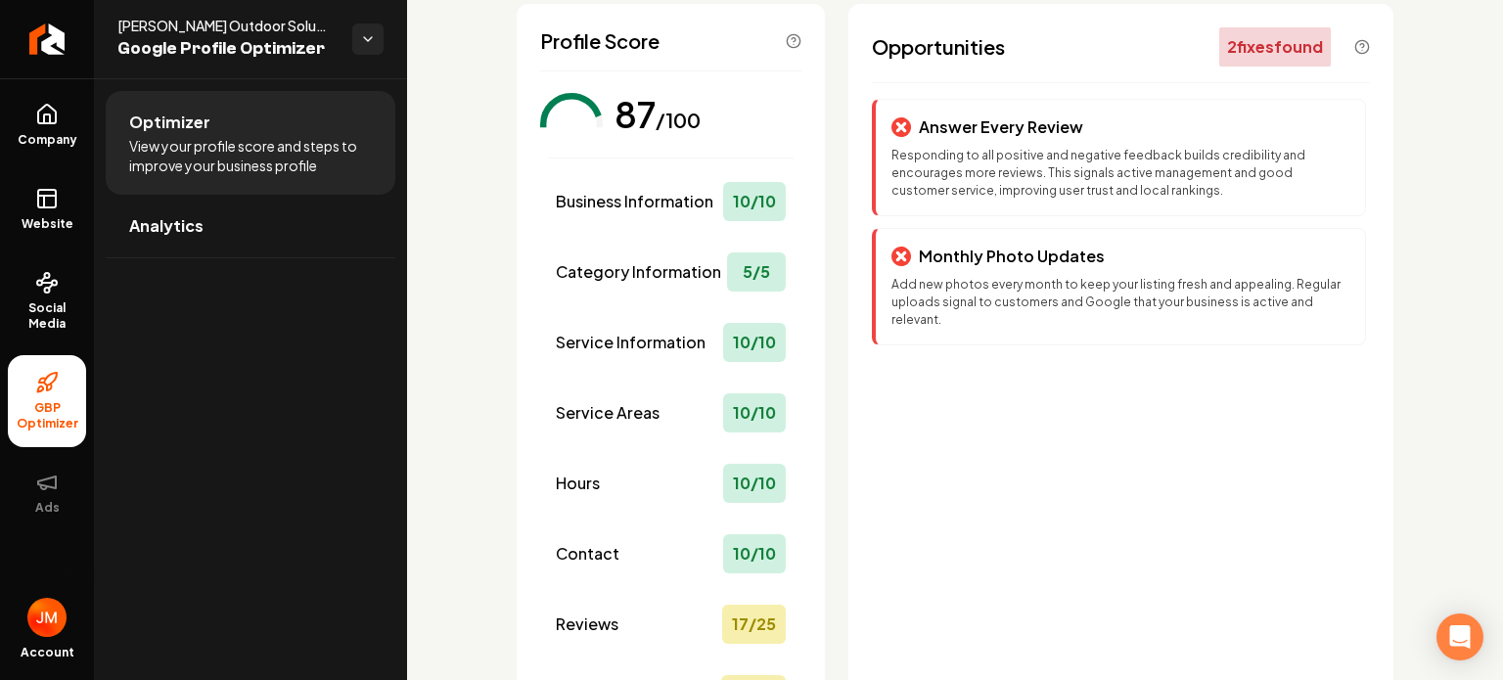
scroll to position [392, 0]
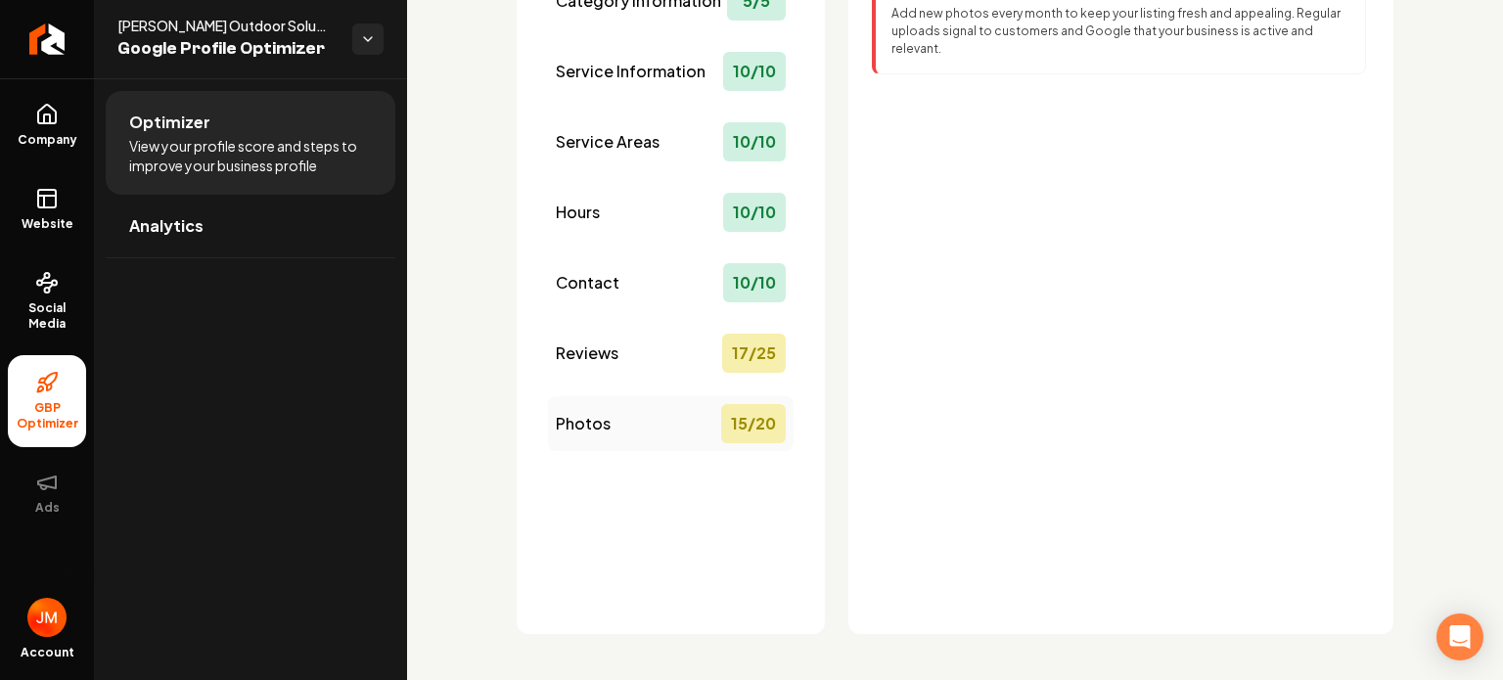
click at [699, 430] on div "Photos 15 / 20" at bounding box center [671, 423] width 246 height 55
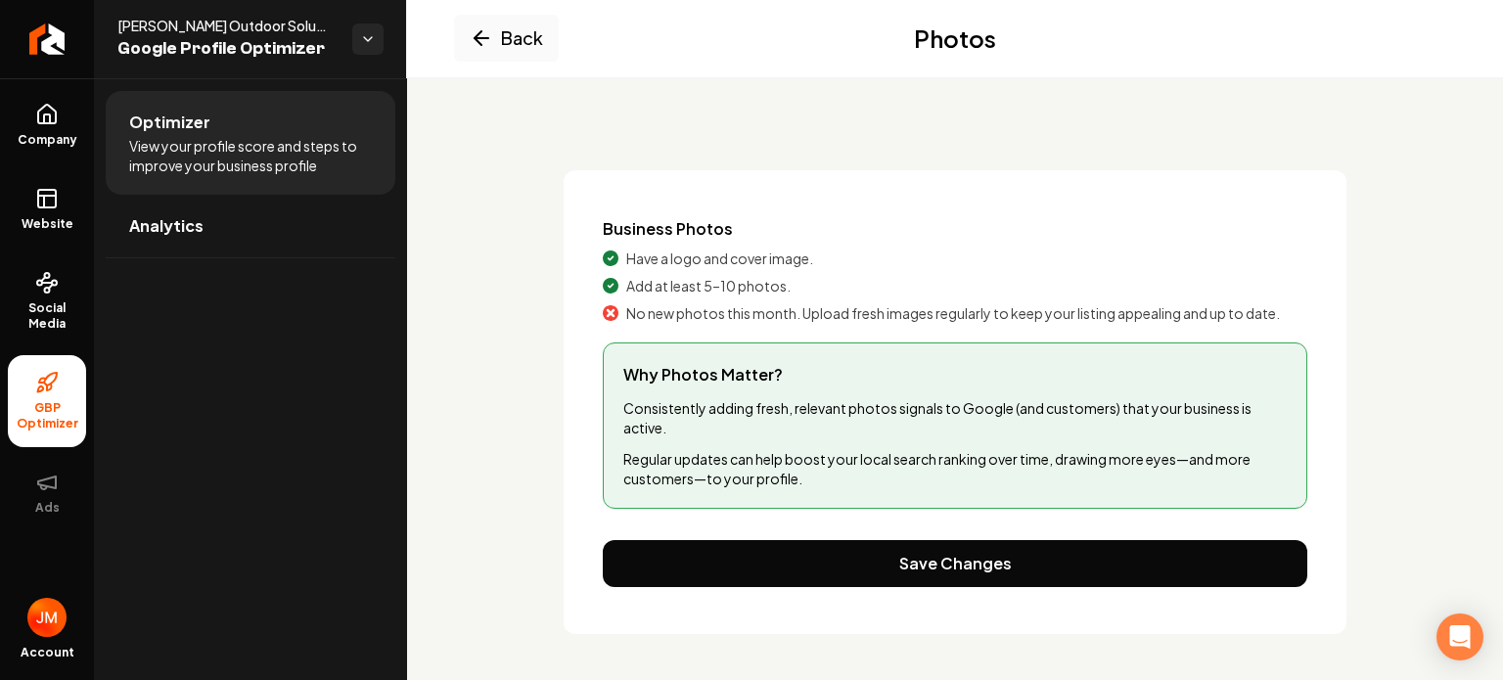
click at [74, 391] on li "GBP Optimizer" at bounding box center [47, 401] width 78 height 92
